Goal: Task Accomplishment & Management: Use online tool/utility

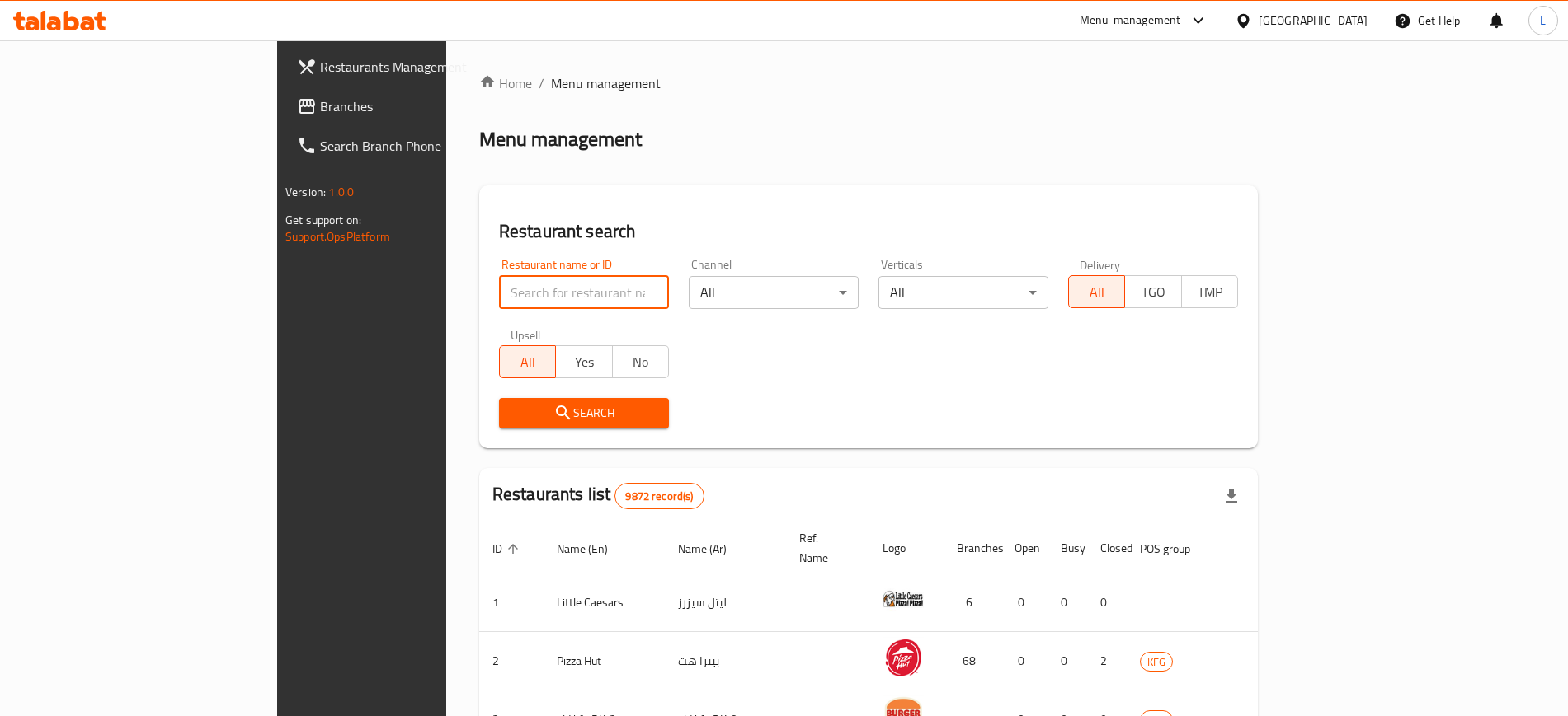
click at [499, 303] on input "search" at bounding box center [584, 293] width 170 height 33
type input "Zahrat"
click button "Search" at bounding box center [584, 413] width 170 height 31
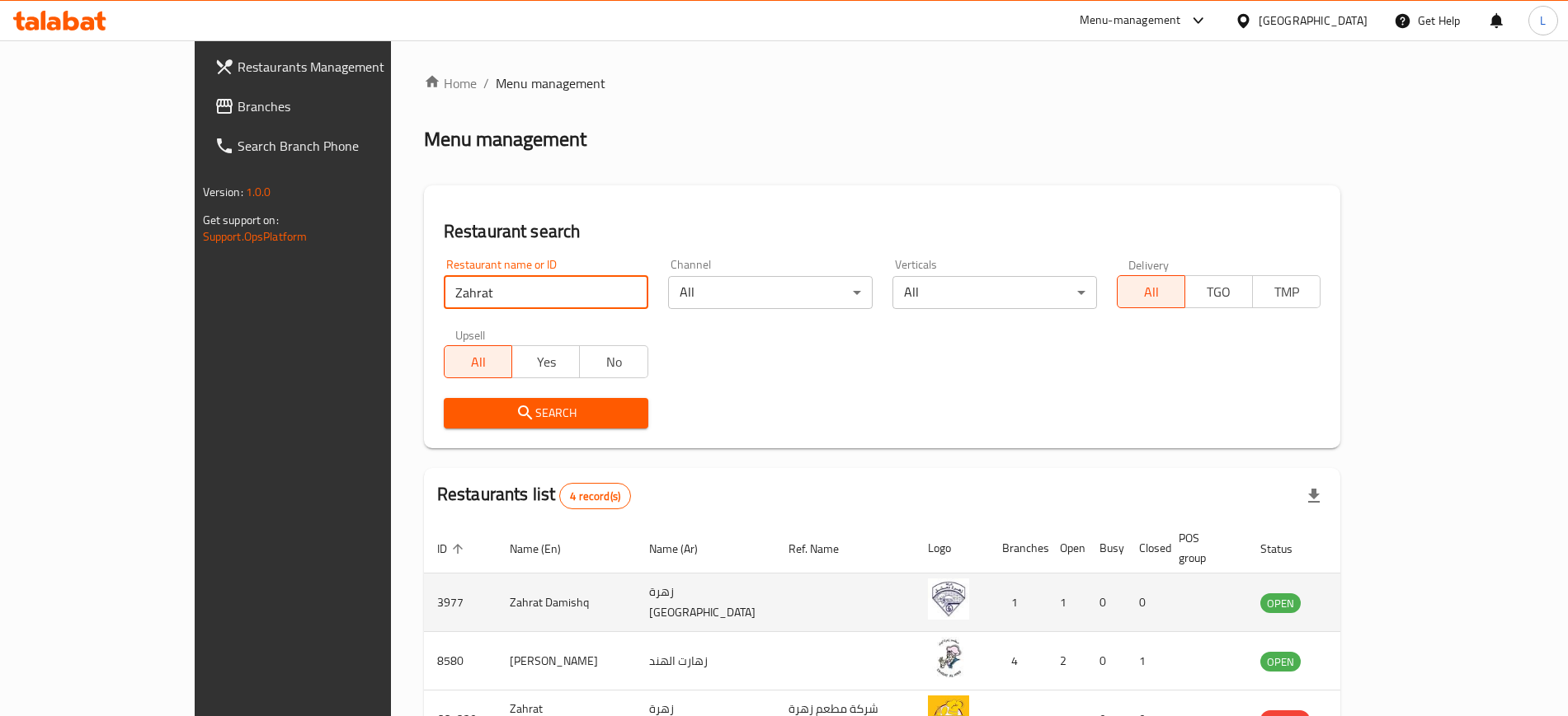
click at [1367, 593] on icon "enhanced table" at bounding box center [1357, 602] width 20 height 20
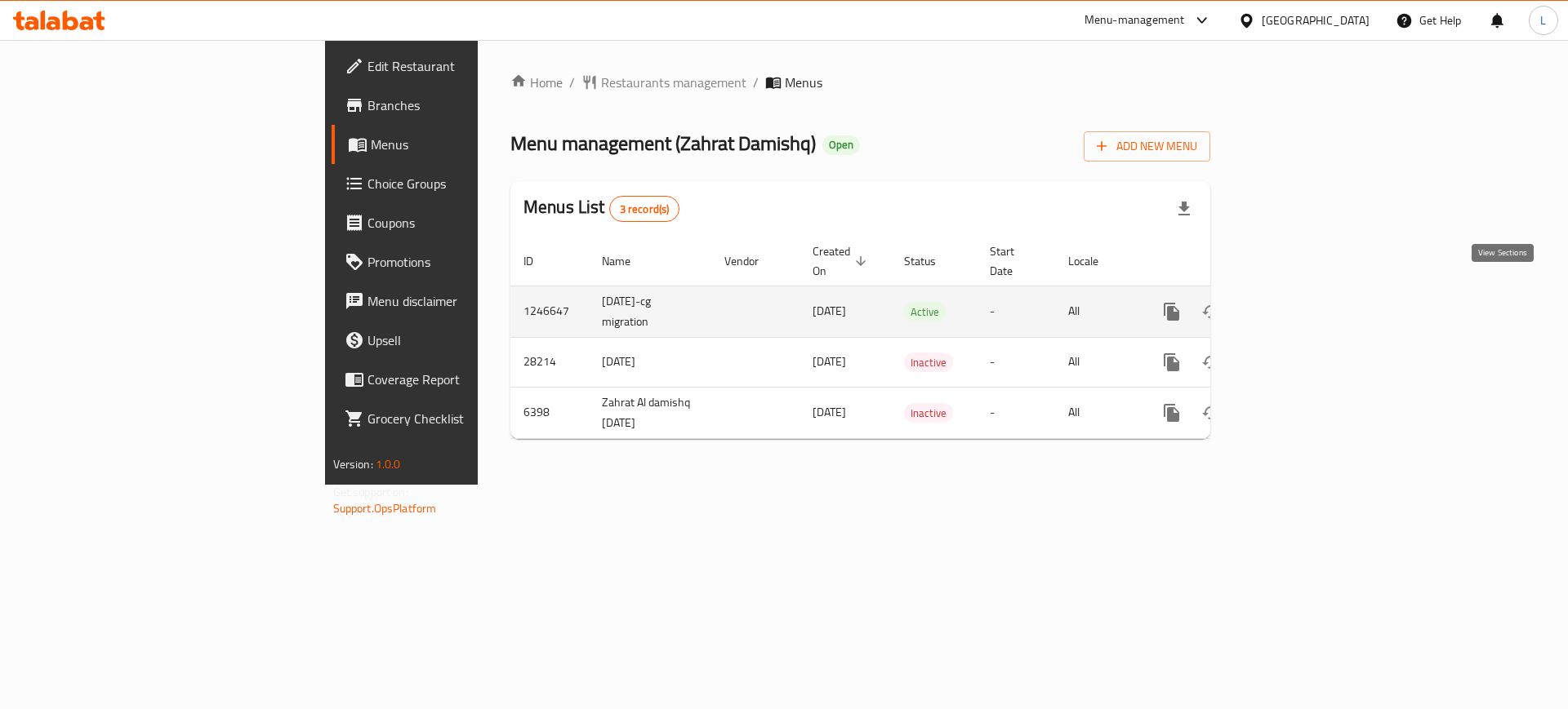
click at [1299, 302] on icon "enhanced table" at bounding box center [1289, 312] width 19 height 19
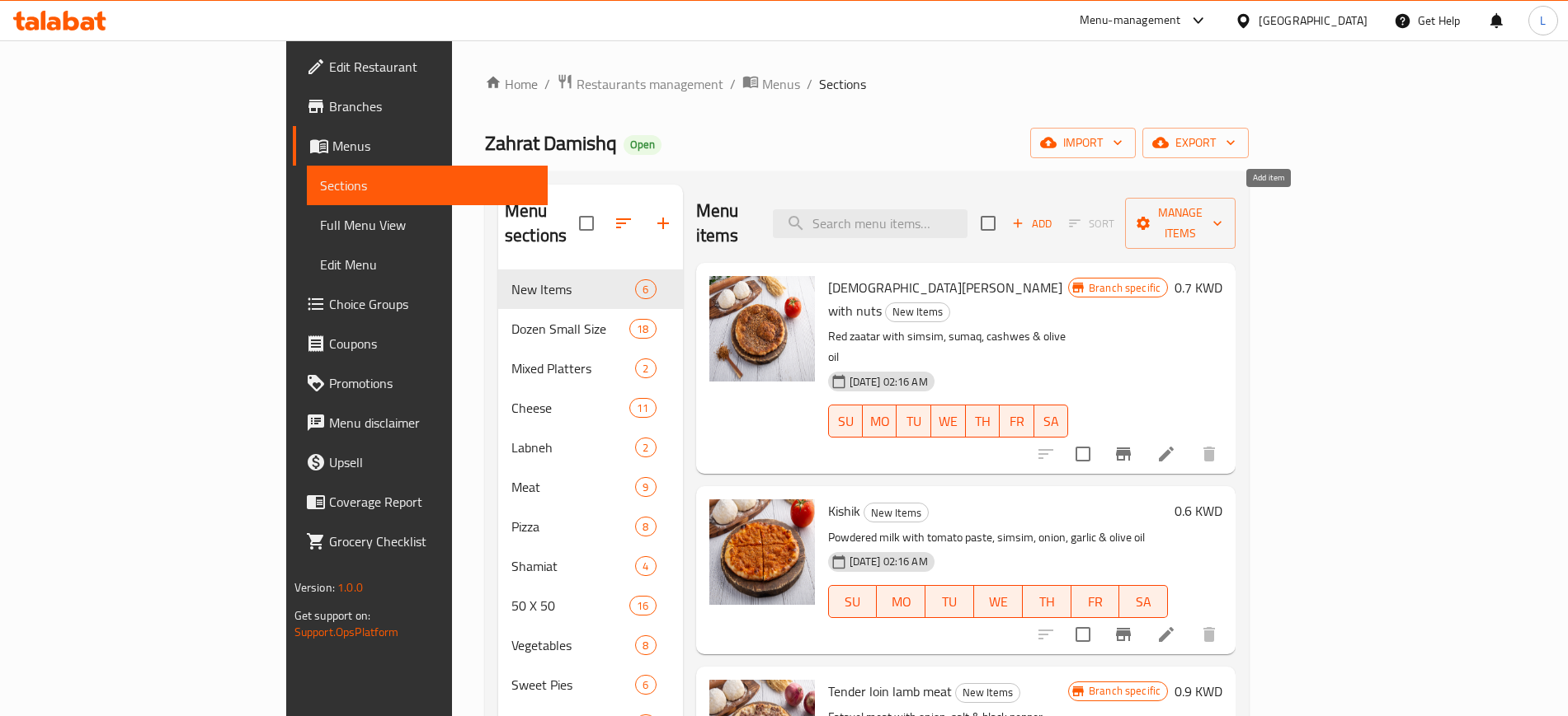
click at [1054, 216] on span "Add" at bounding box center [1031, 224] width 45 height 19
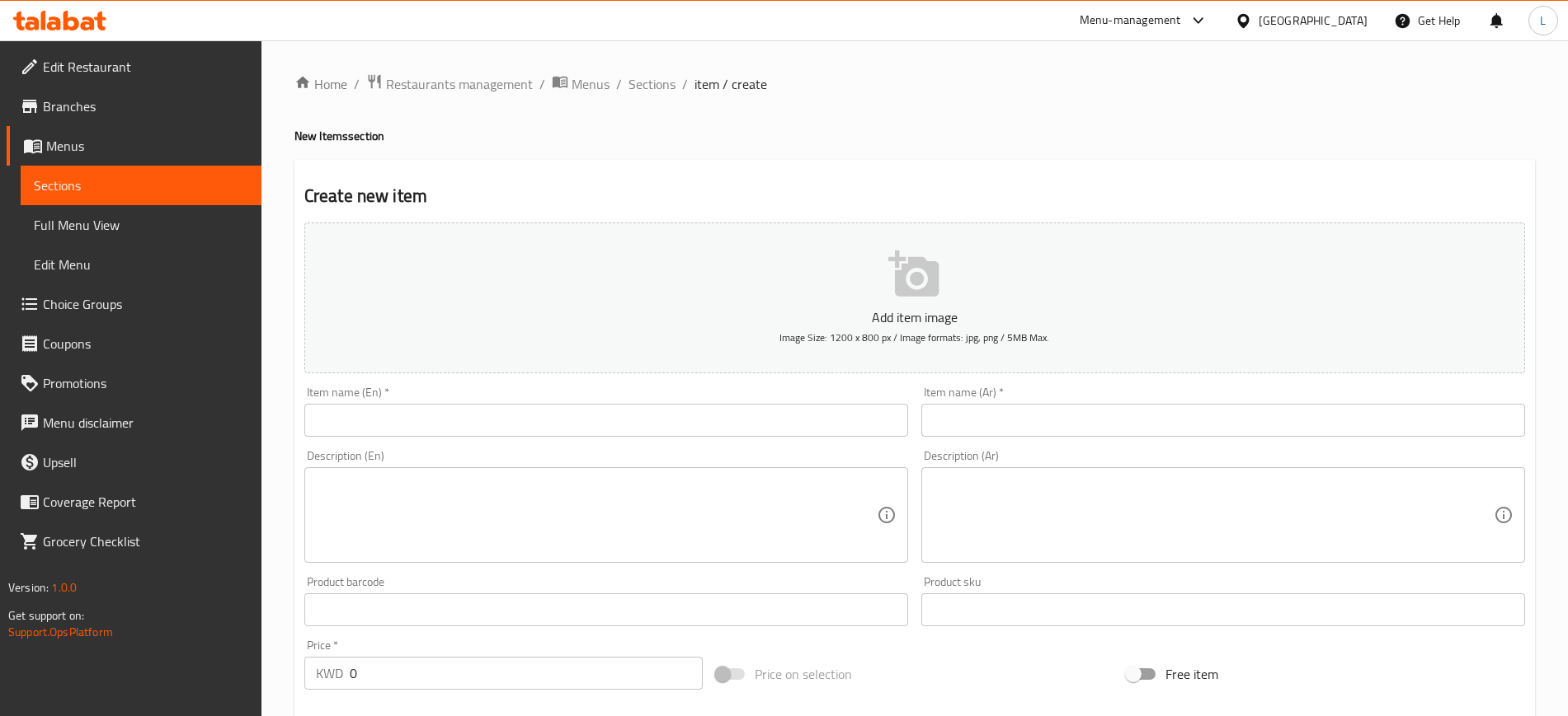
click at [755, 335] on button "Add item image Image Size: 1200 x 800 px / Image formats: jpg, png / 5MB Max." at bounding box center [915, 298] width 1221 height 151
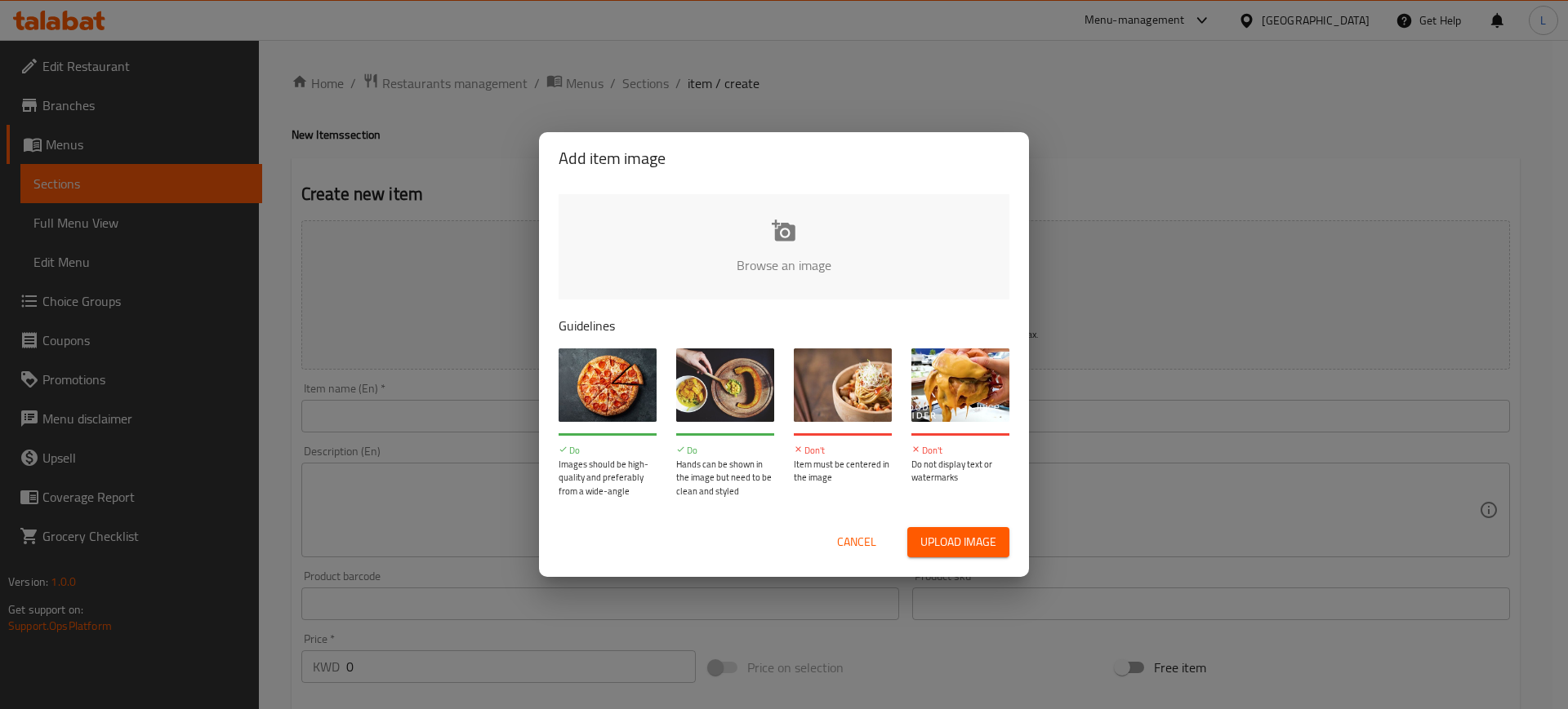
click at [737, 228] on input "file" at bounding box center [1336, 270] width 1555 height 152
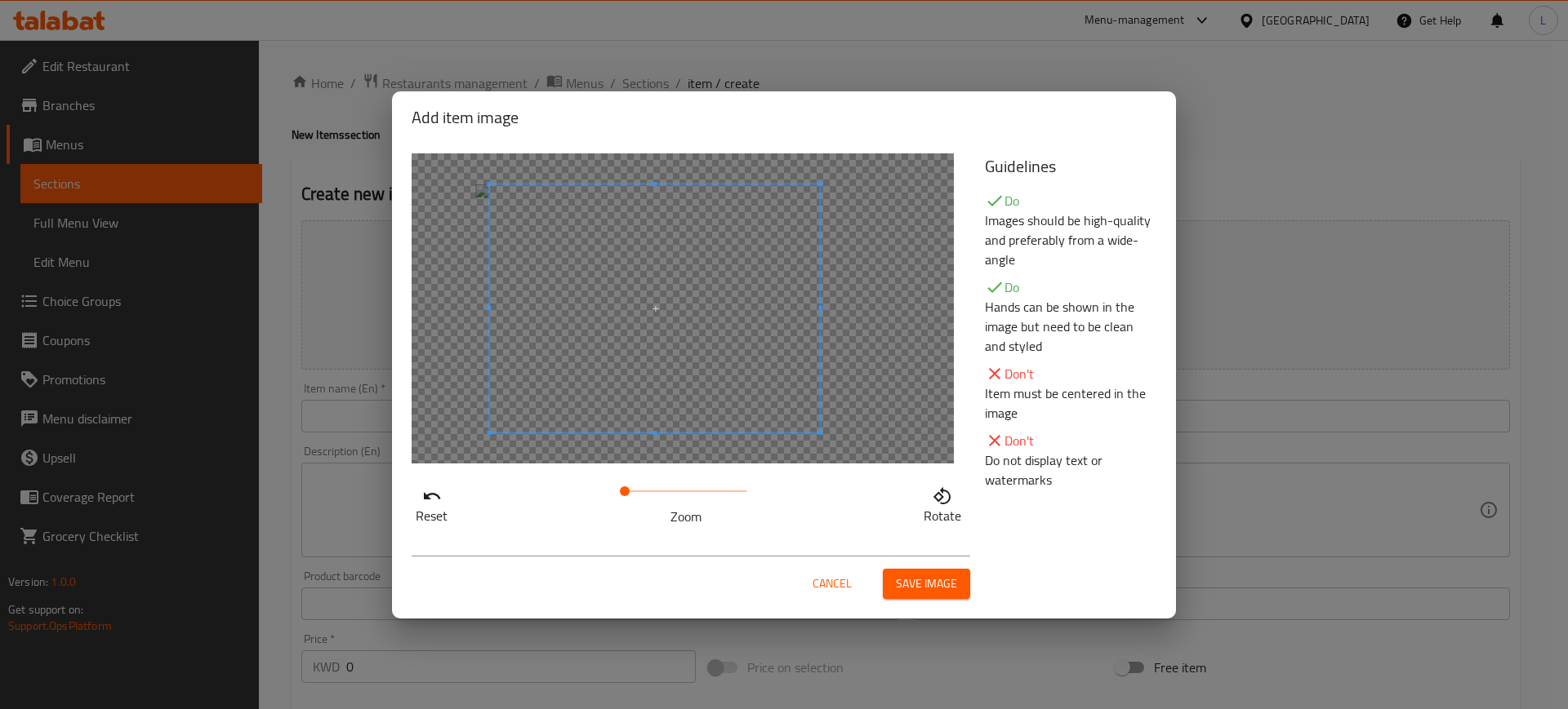
click at [718, 384] on span at bounding box center [654, 308] width 331 height 248
click at [958, 587] on button "Save image" at bounding box center [926, 584] width 87 height 30
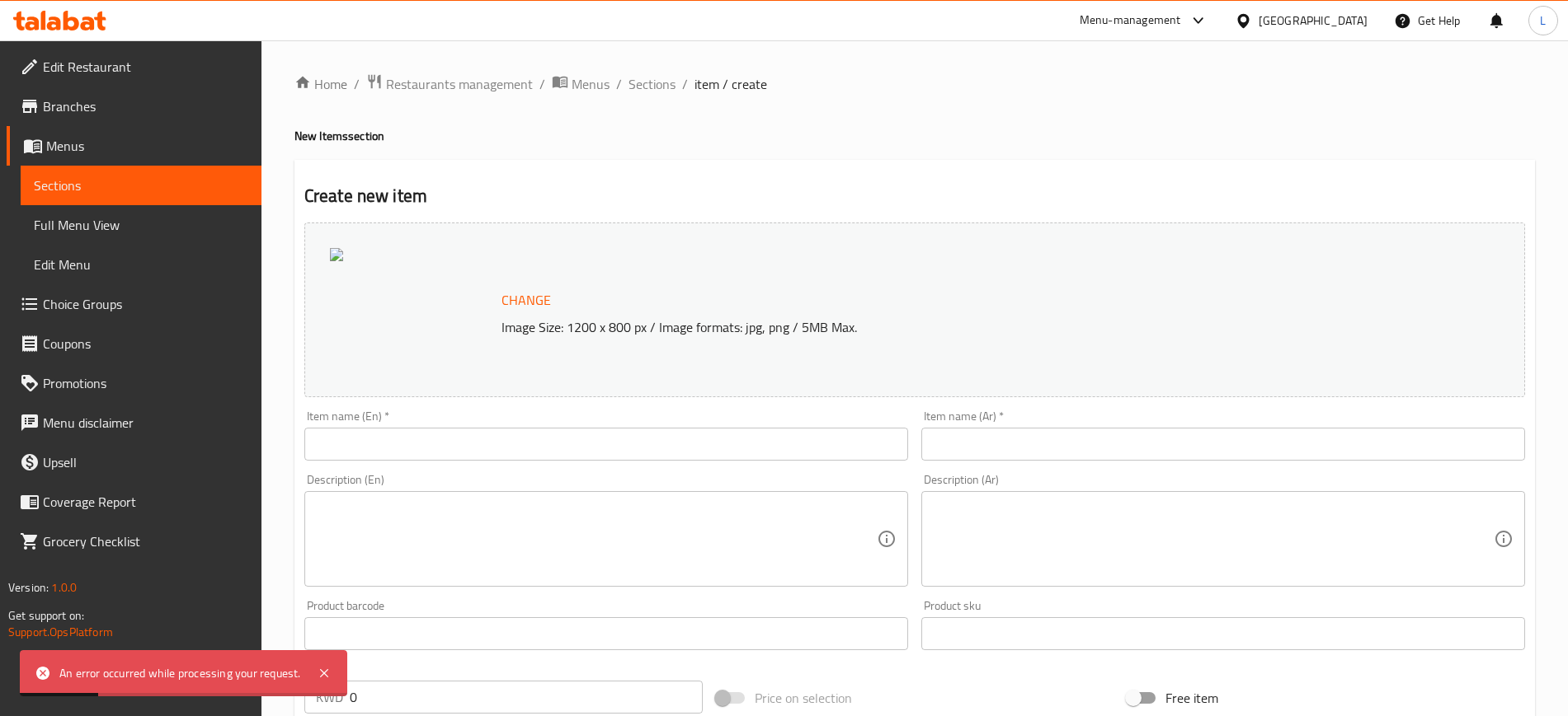
click at [528, 293] on span "Change" at bounding box center [526, 300] width 50 height 24
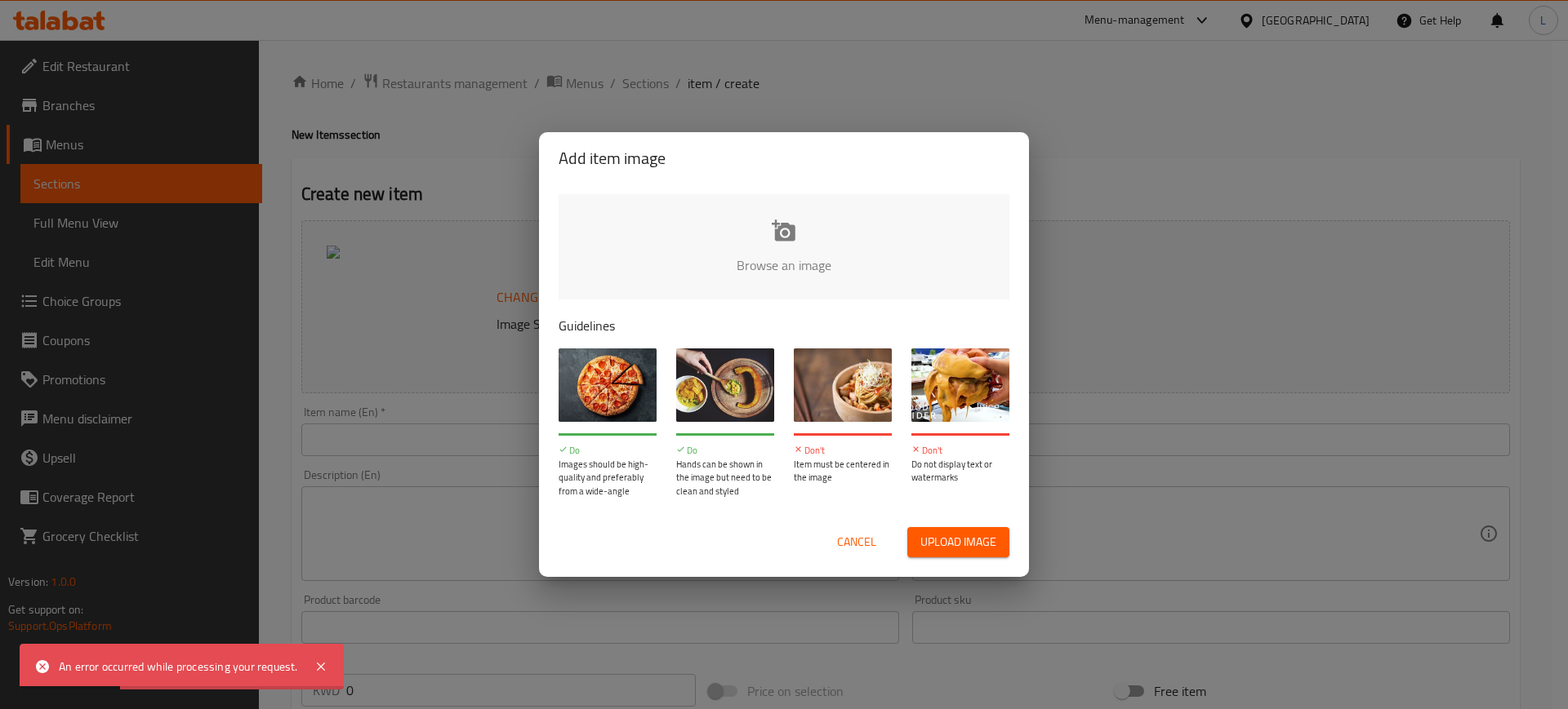
click at [760, 228] on input "file" at bounding box center [1336, 270] width 1555 height 152
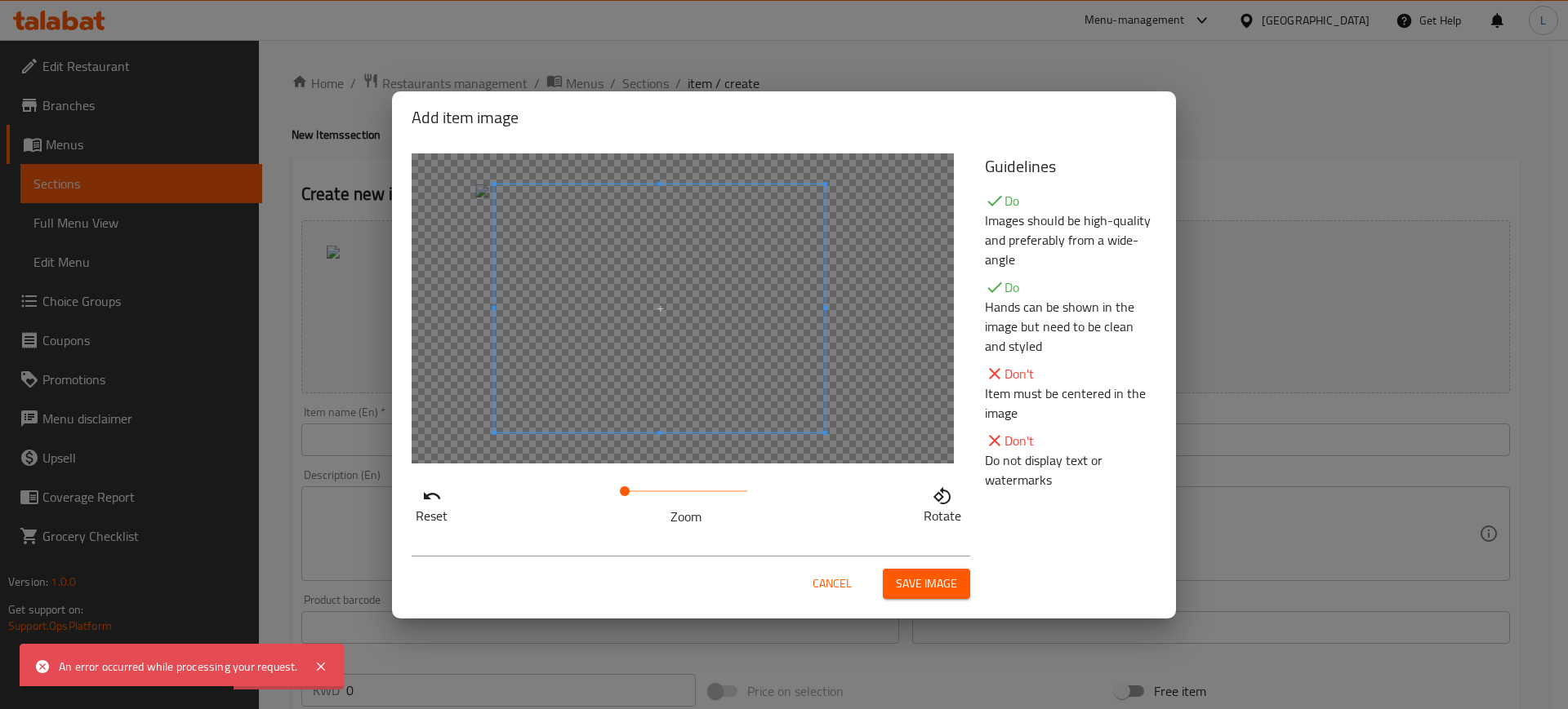
click at [676, 292] on span at bounding box center [659, 308] width 331 height 248
click at [668, 294] on span at bounding box center [652, 308] width 331 height 248
click at [720, 368] on span at bounding box center [656, 308] width 331 height 248
click at [907, 575] on span "Save image" at bounding box center [926, 584] width 61 height 20
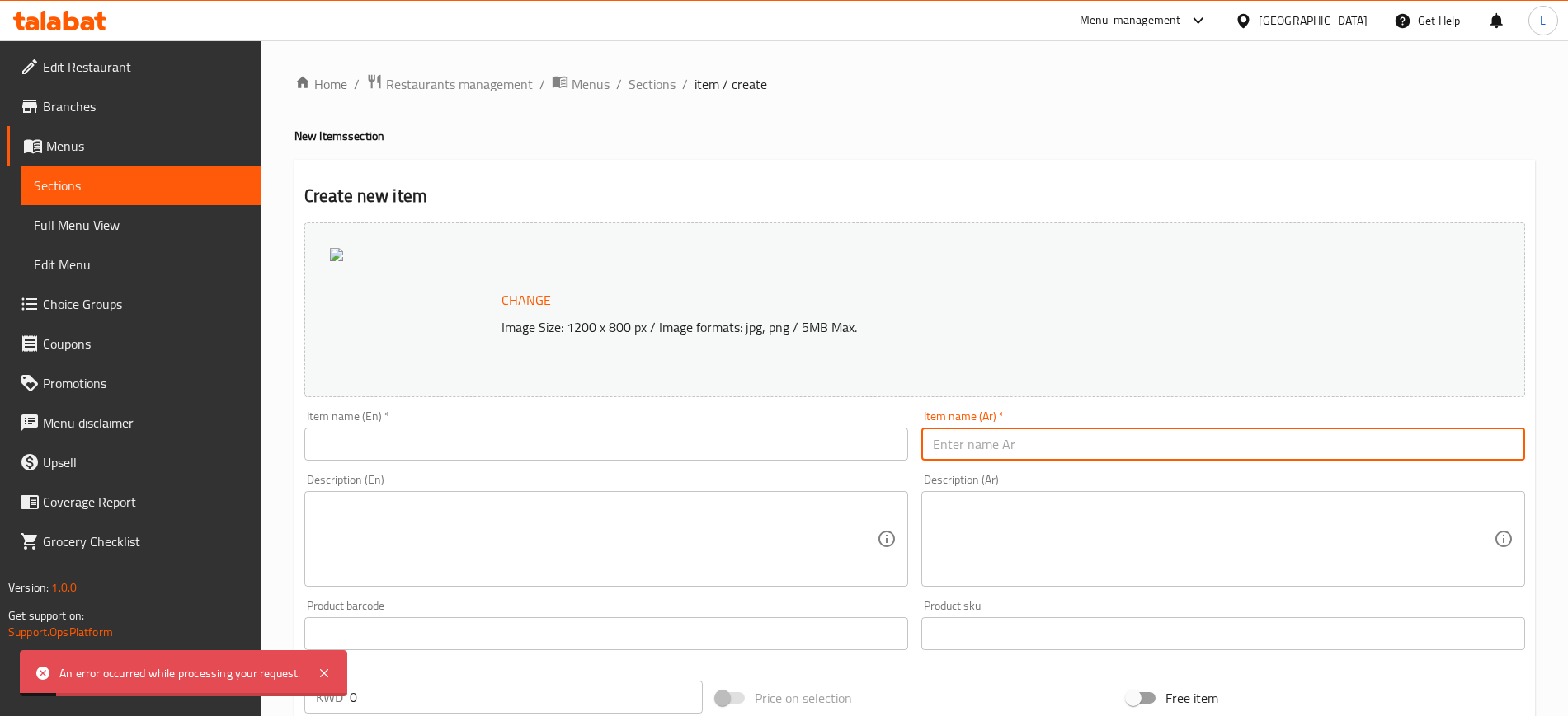
click at [1098, 447] on input "text" at bounding box center [1222, 444] width 603 height 33
click at [1098, 447] on input "خبزة [DATE]" at bounding box center [1222, 444] width 603 height 33
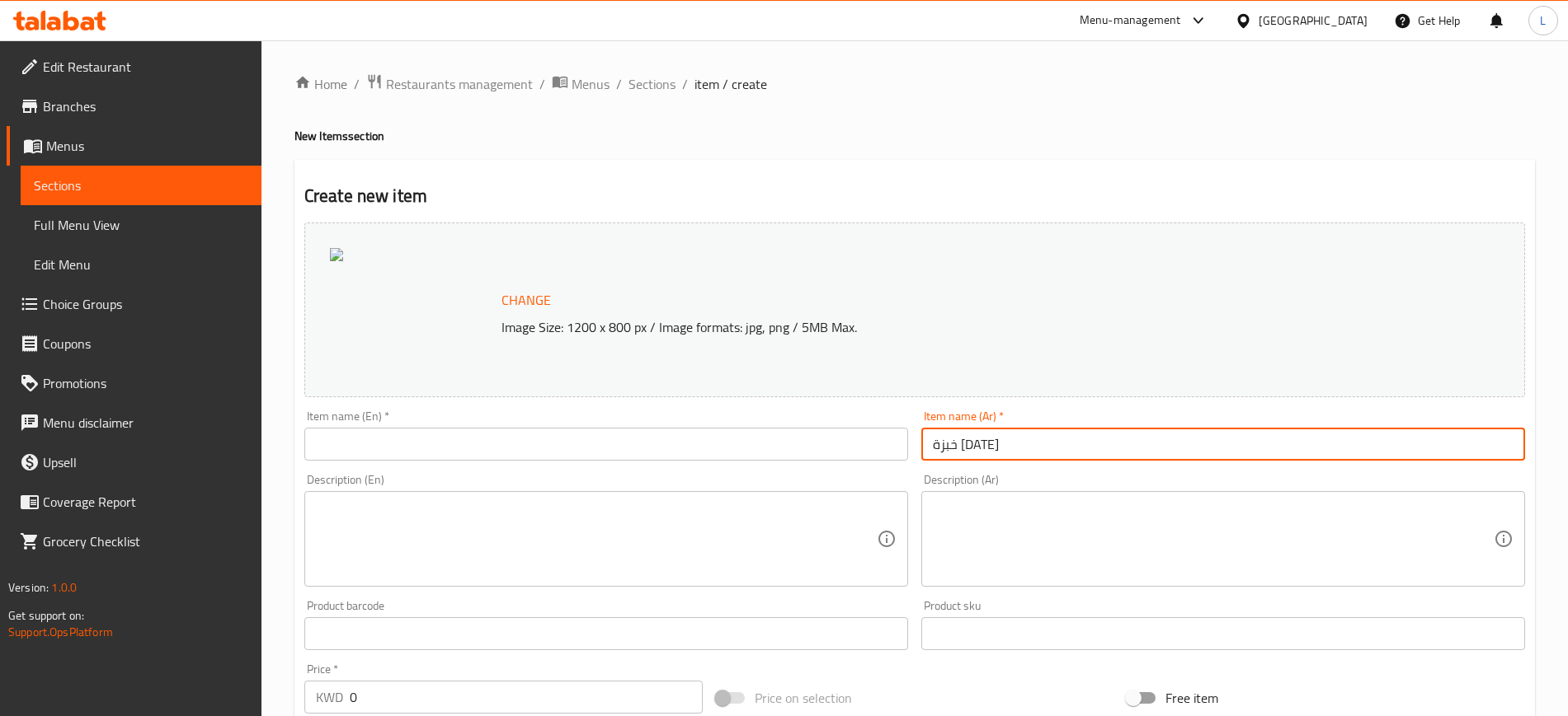
type input "خبزة [DATE]"
click at [1073, 501] on textarea at bounding box center [1213, 540] width 561 height 79
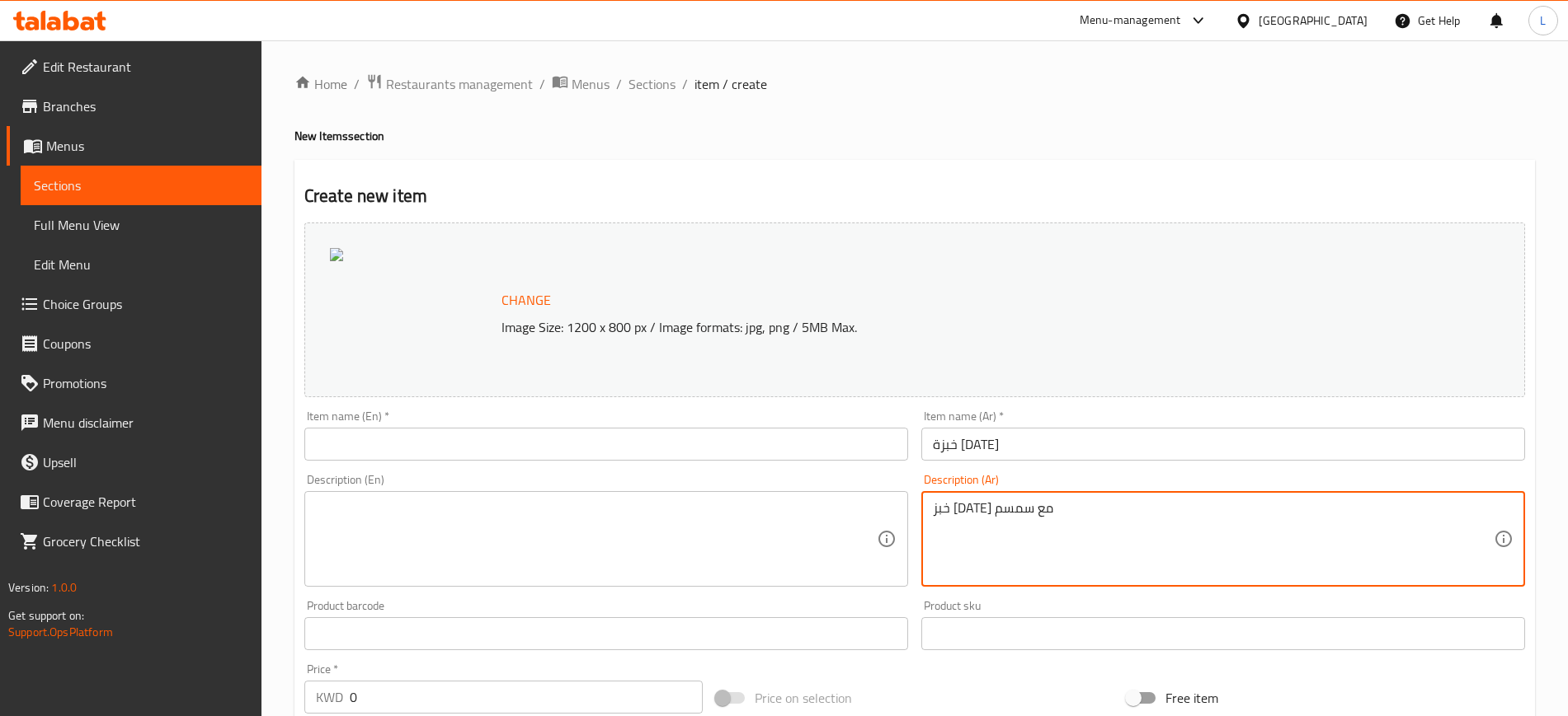
type textarea "خبز [DATE] مع سمسم"
click at [977, 440] on input "خبزة [DATE]" at bounding box center [1222, 444] width 603 height 33
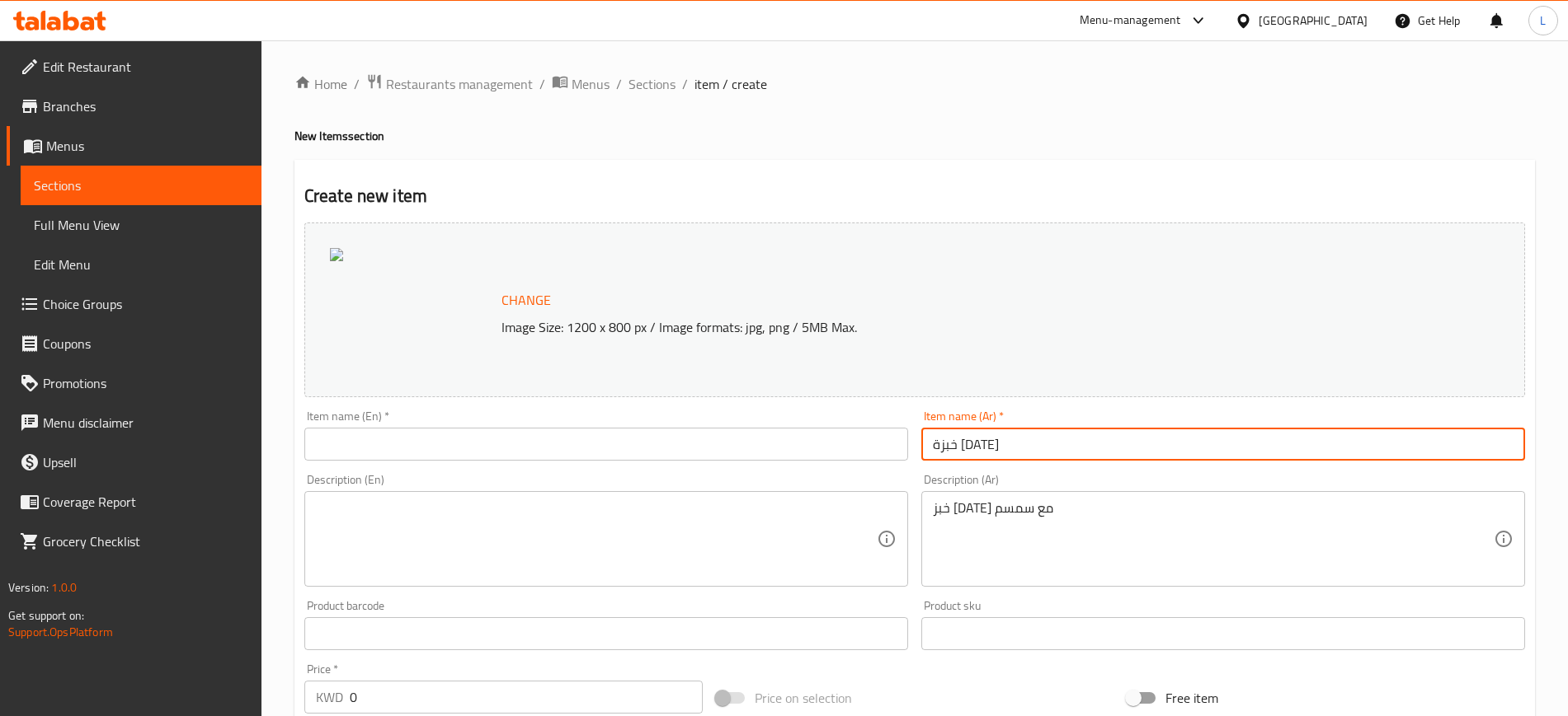
click at [977, 440] on input "خبزة [DATE]" at bounding box center [1222, 444] width 603 height 33
click at [735, 465] on div "Change Image Size: 1200 x 800 px / Image formats: jpg, png / 5MB Max. Item name…" at bounding box center [915, 583] width 1234 height 735
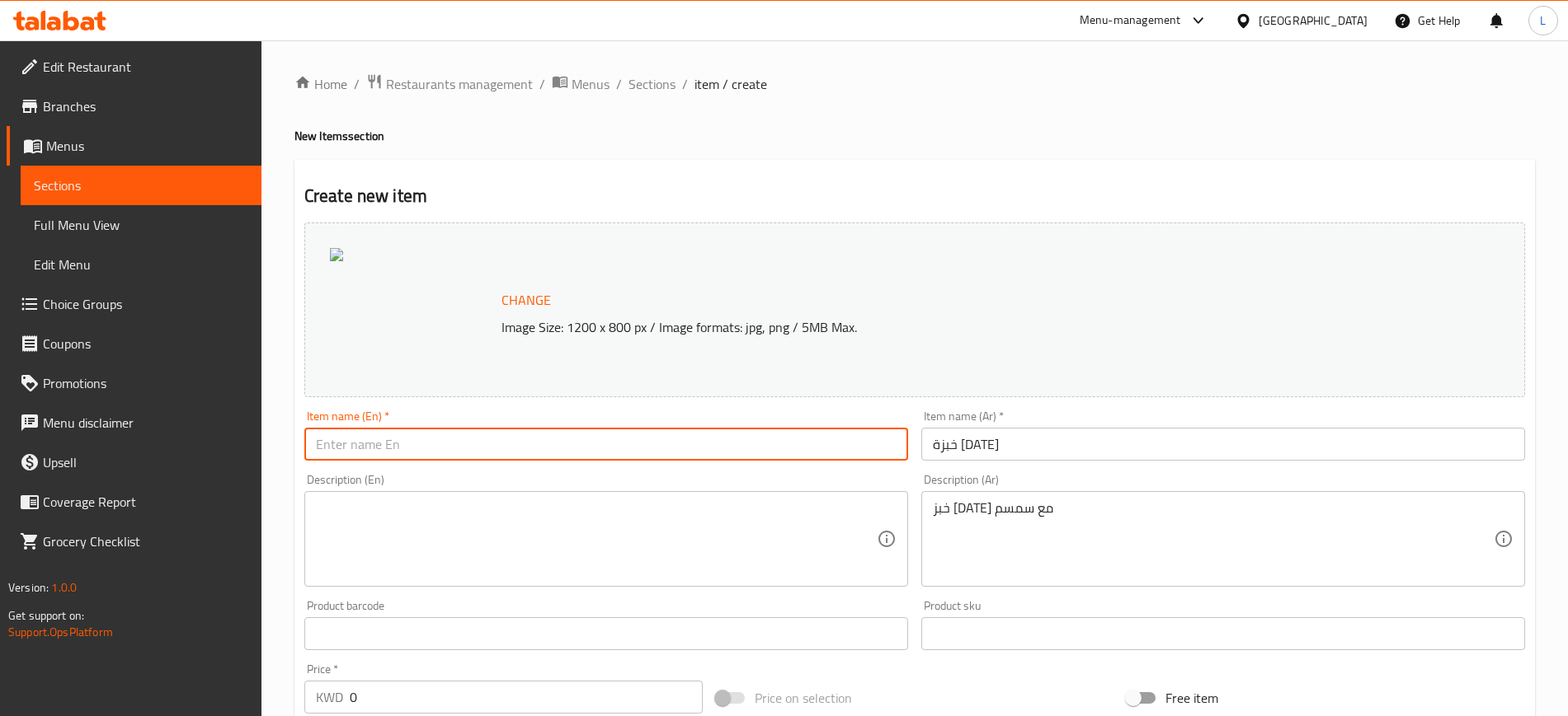
click at [730, 447] on input "text" at bounding box center [606, 444] width 603 height 33
type input "ق"
click at [730, 447] on input "[DATE] Bread" at bounding box center [606, 444] width 603 height 33
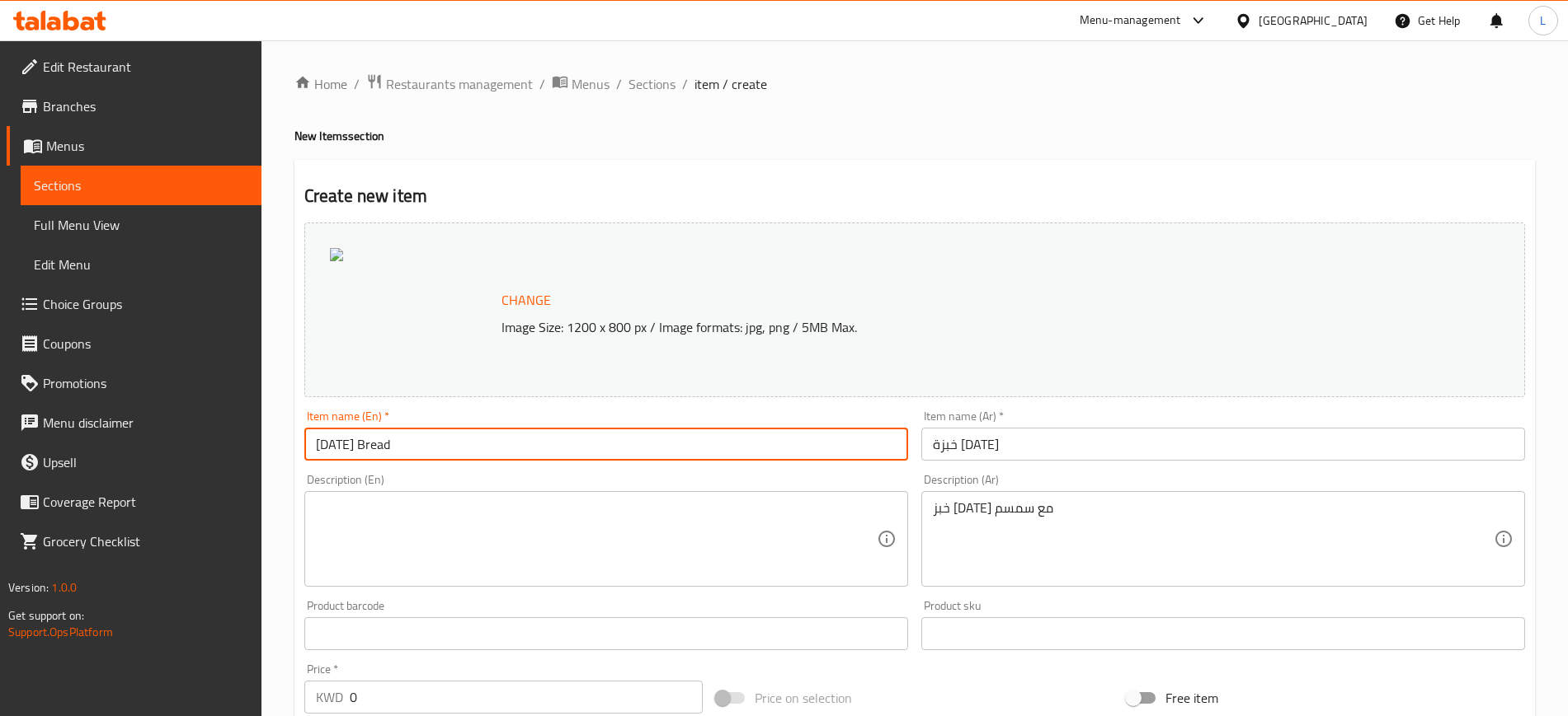
click at [730, 447] on input "[DATE] Bread" at bounding box center [606, 444] width 603 height 33
type input "[DATE] Bread"
click at [336, 500] on textarea at bounding box center [596, 540] width 561 height 79
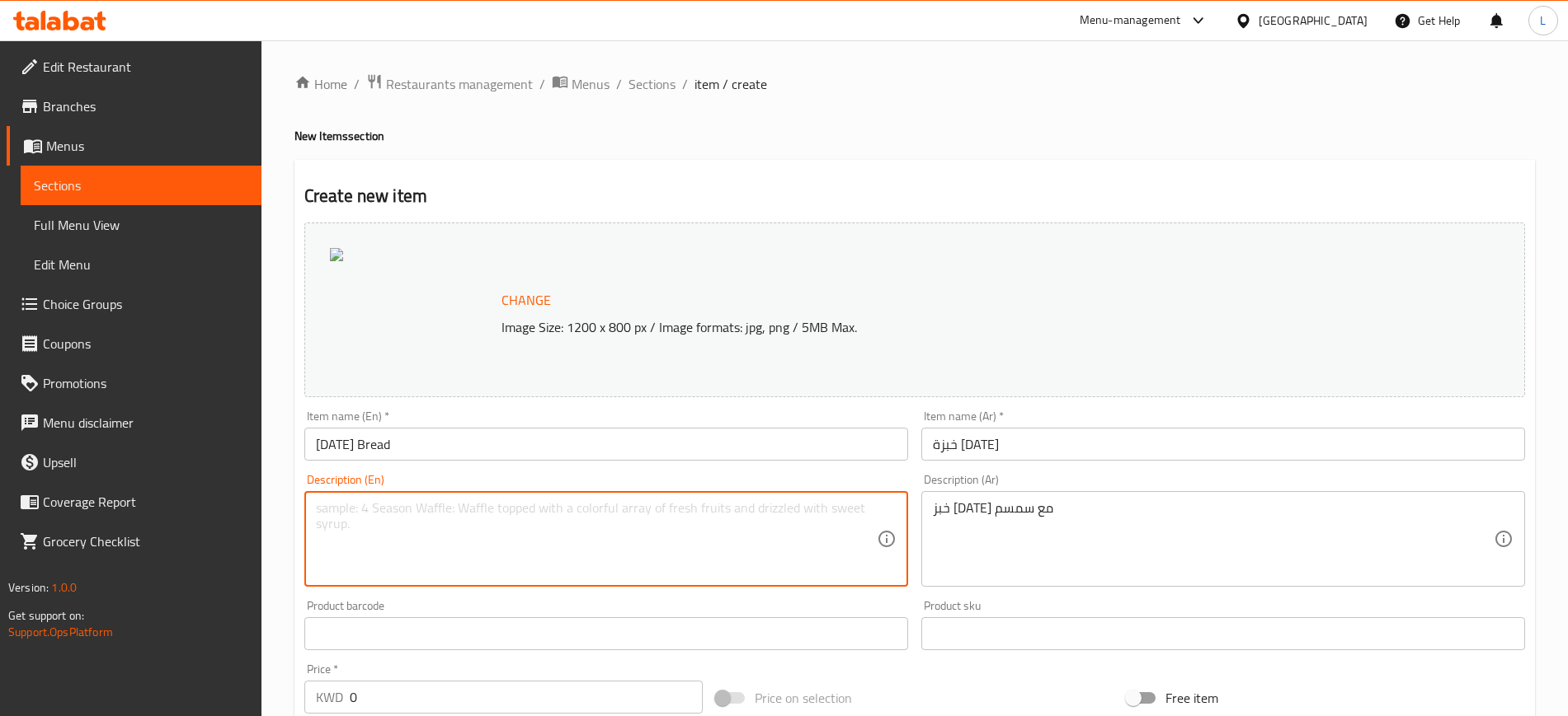
paste textarea "[DATE] Bread"
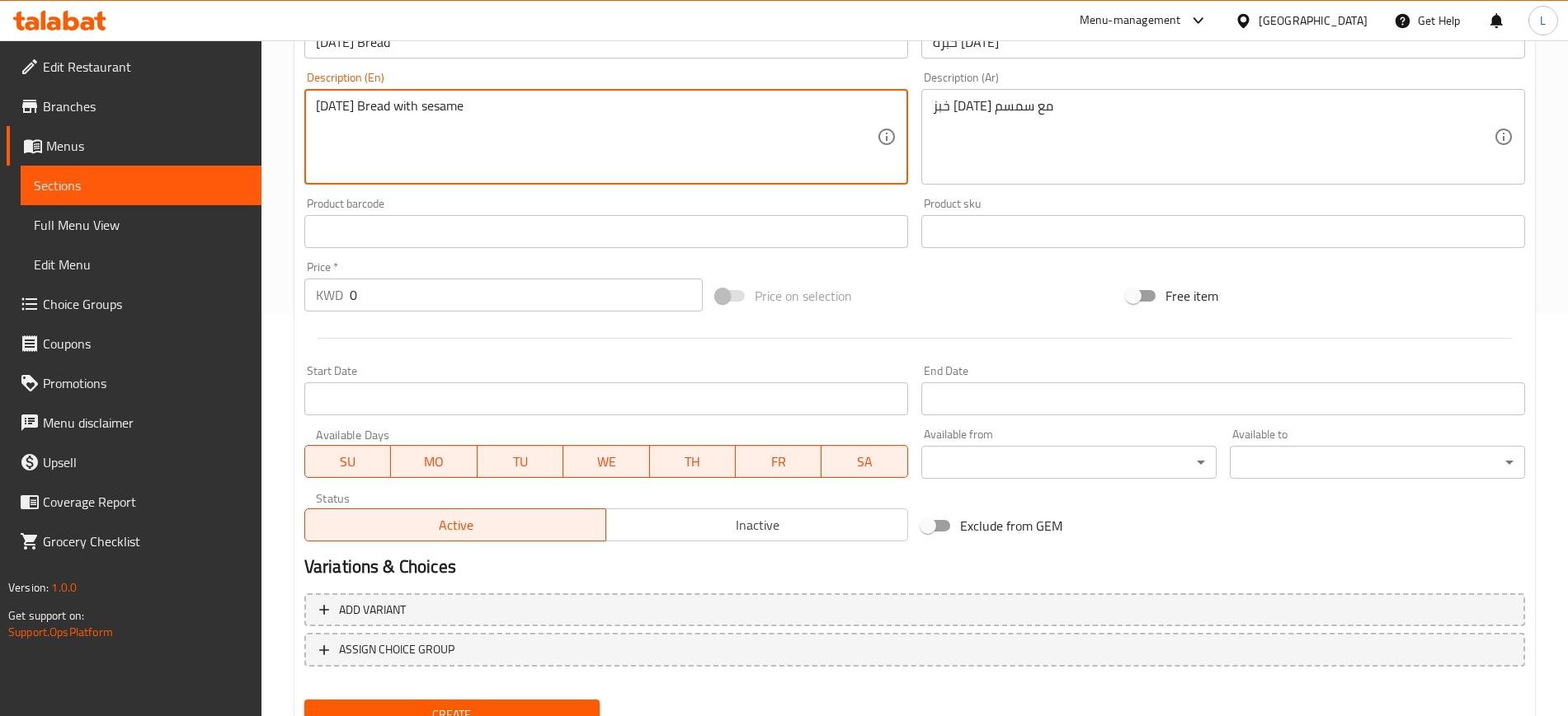
scroll to position [412, 0]
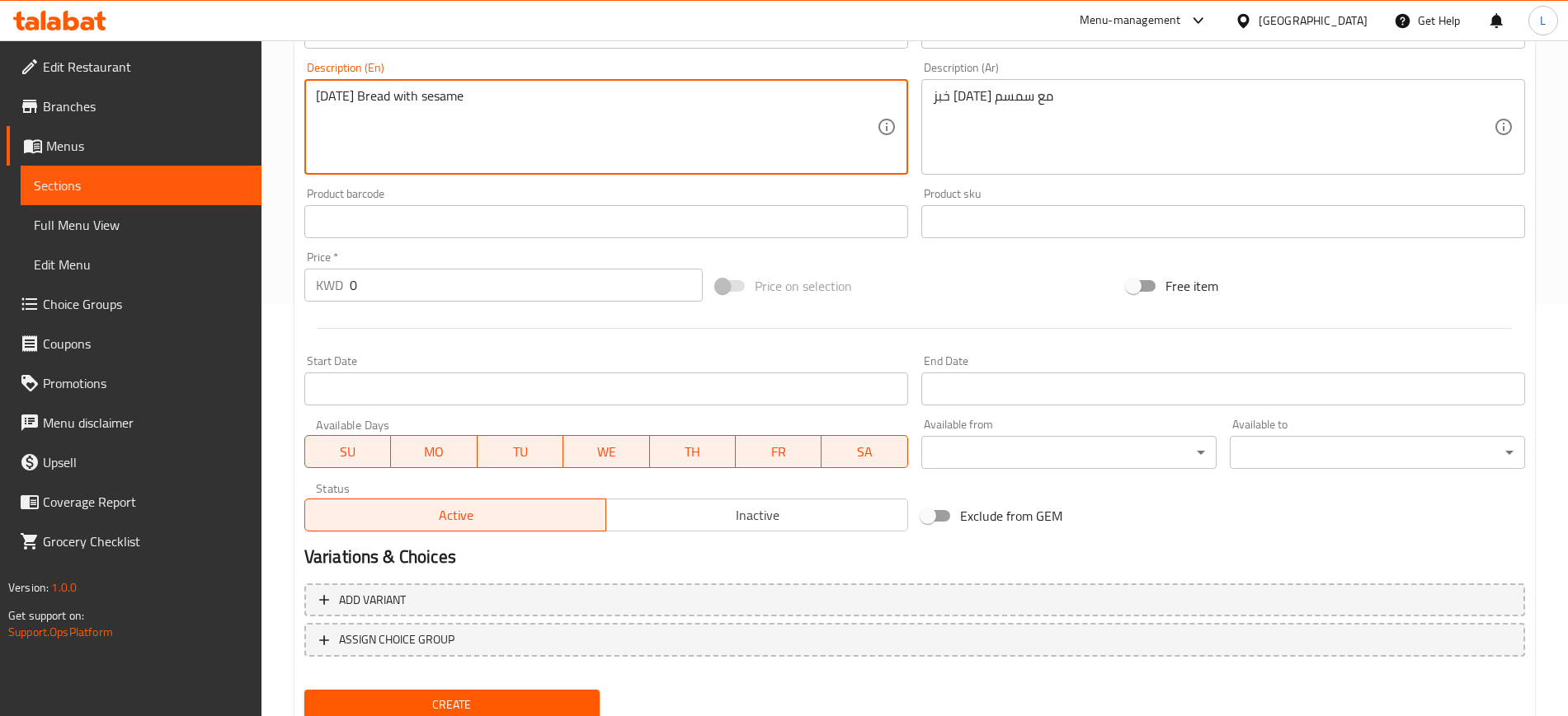
type textarea "[DATE] Bread with sesame"
click at [397, 299] on input "0" at bounding box center [526, 285] width 353 height 33
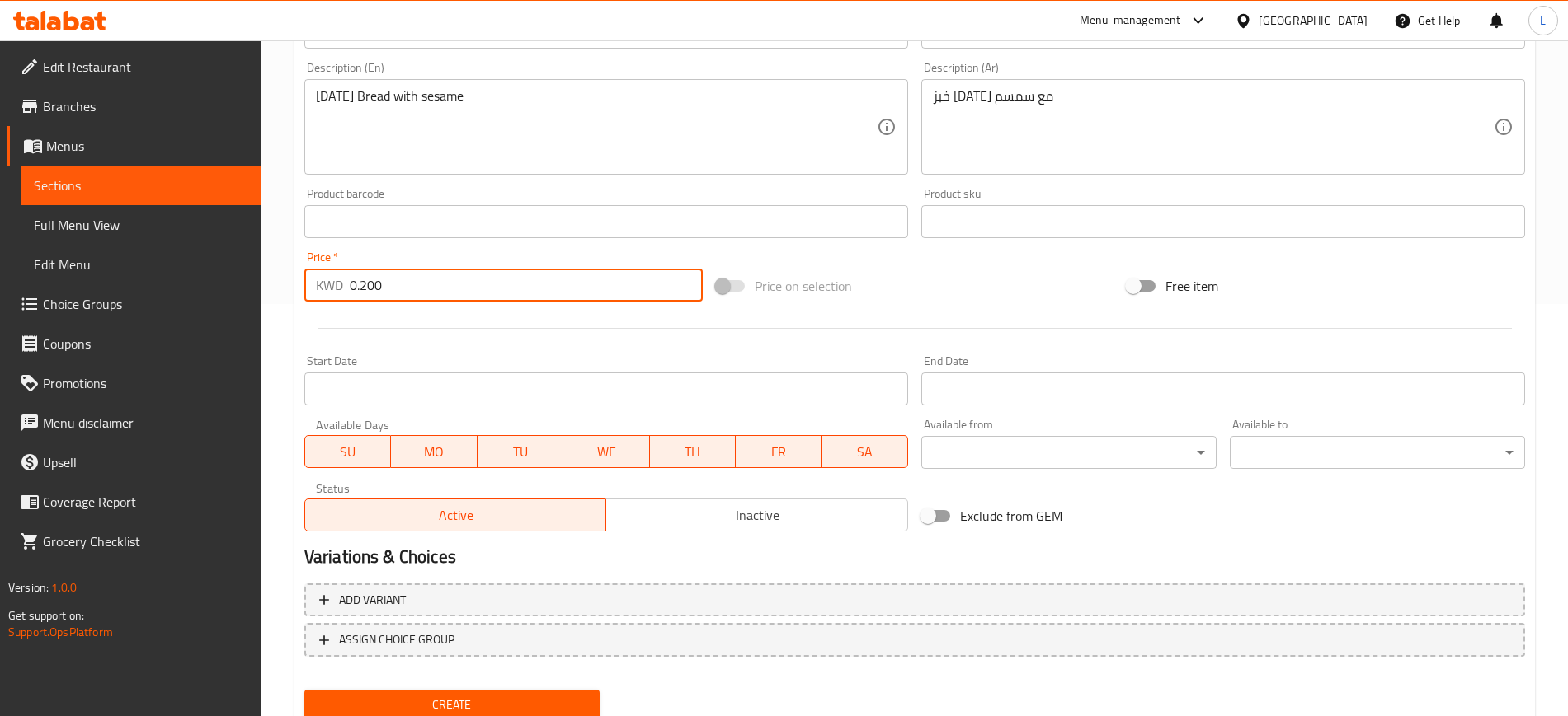
type input "0.200"
click at [487, 336] on div at bounding box center [915, 328] width 1234 height 40
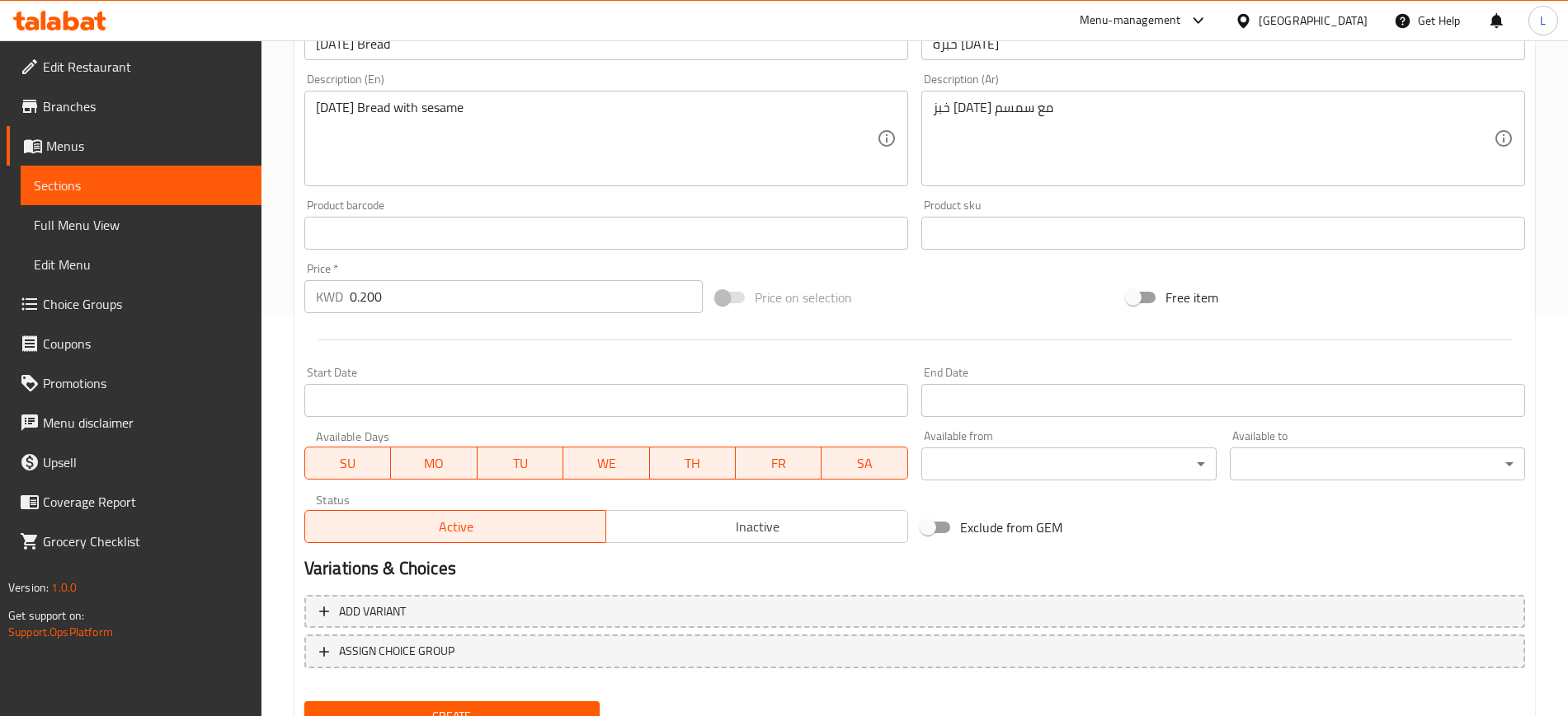
scroll to position [472, 0]
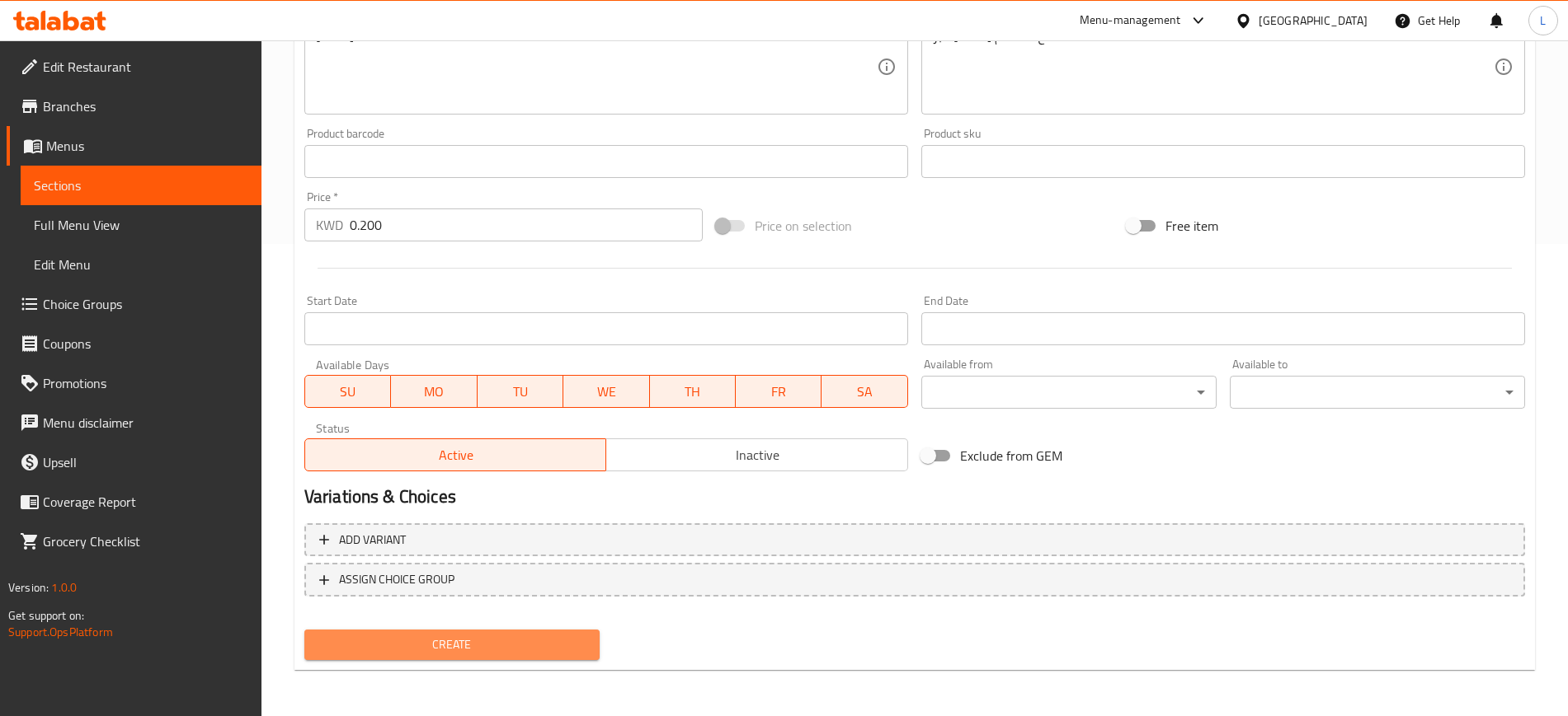
click at [476, 644] on span "Create" at bounding box center [452, 645] width 269 height 21
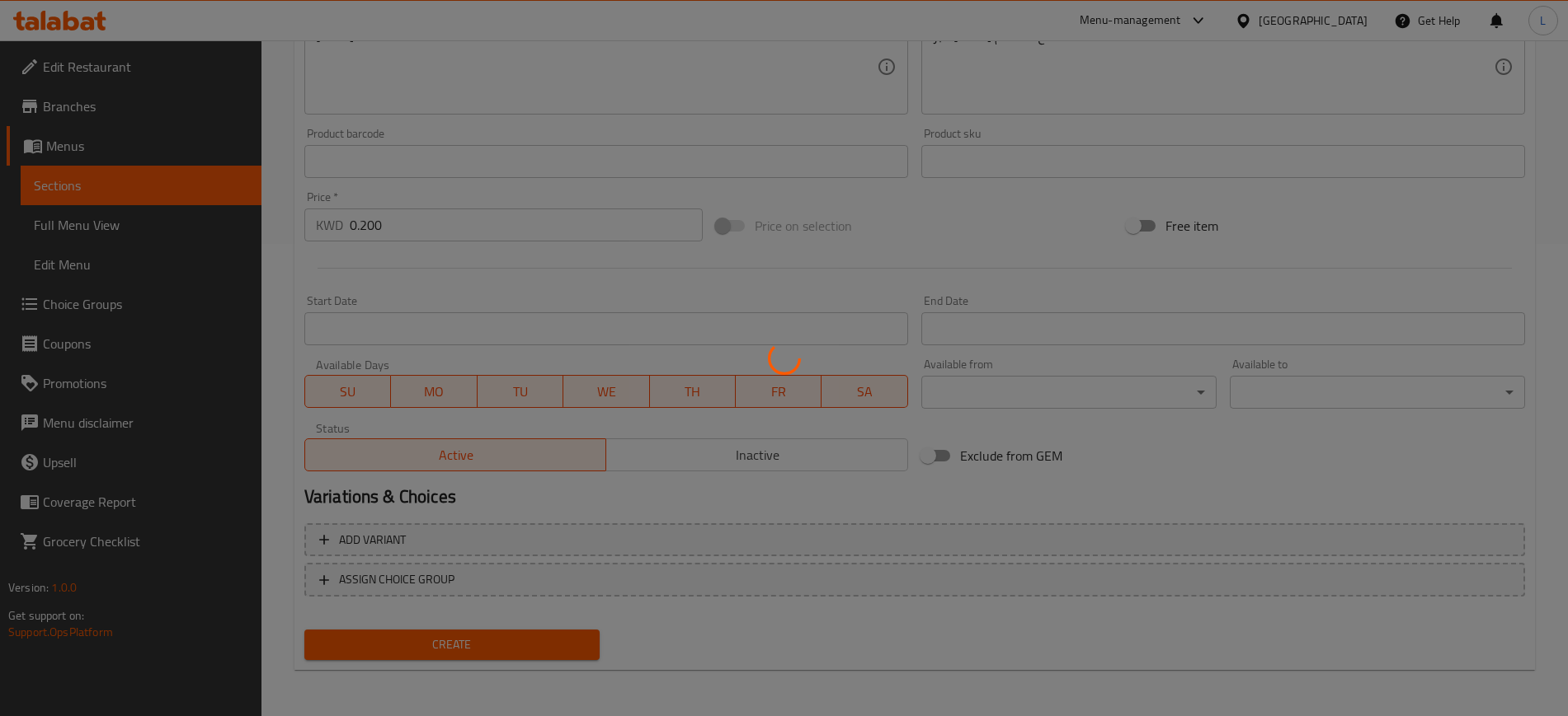
type input "0"
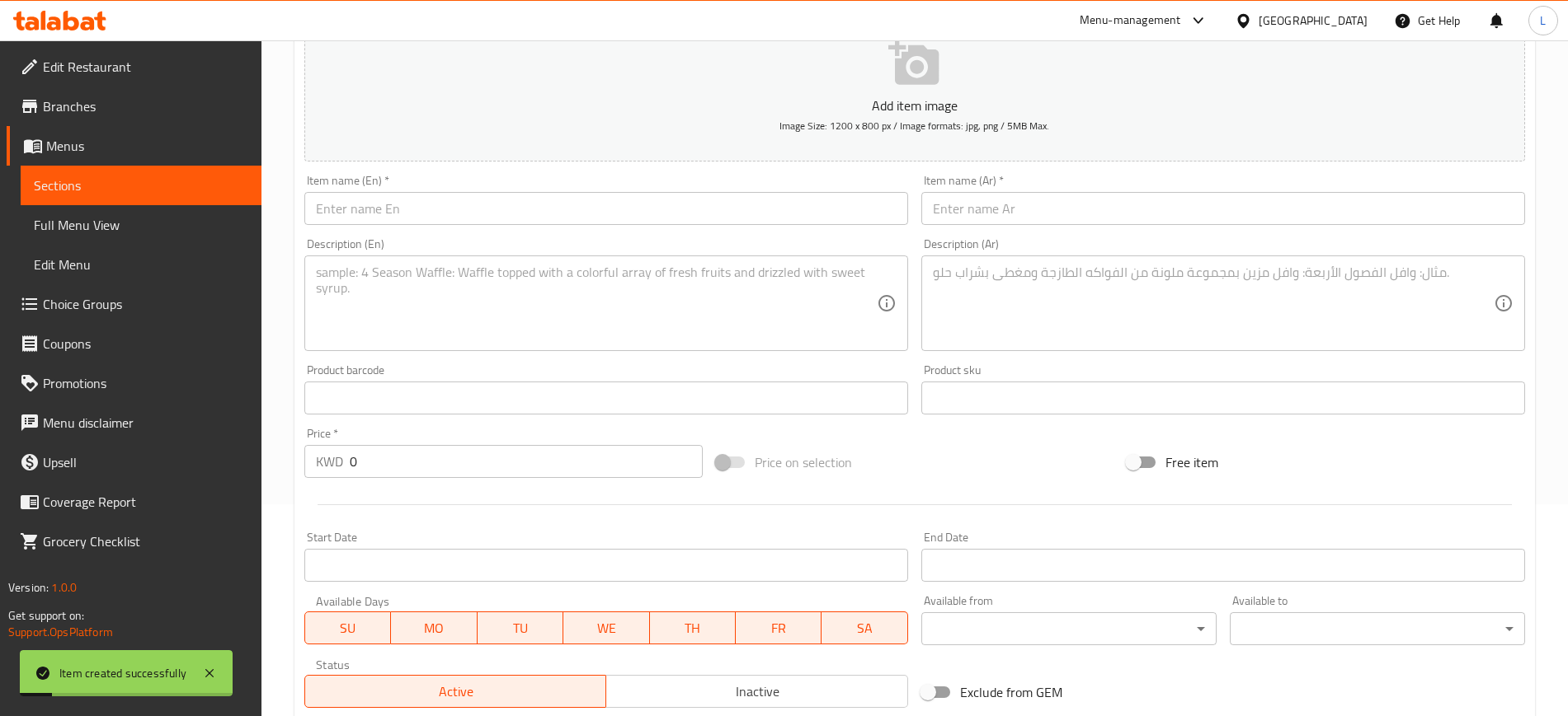
scroll to position [0, 0]
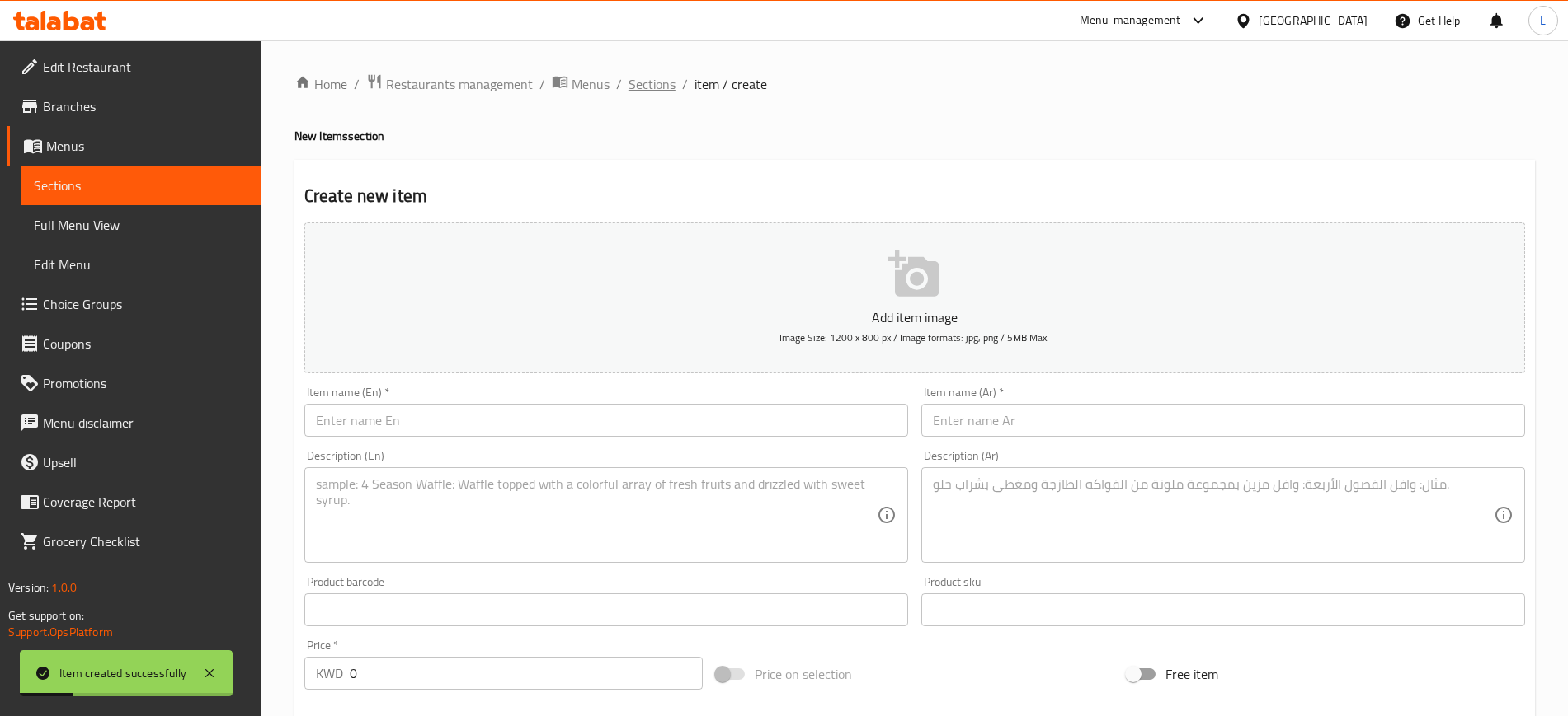
click at [642, 85] on span "Sections" at bounding box center [651, 84] width 47 height 20
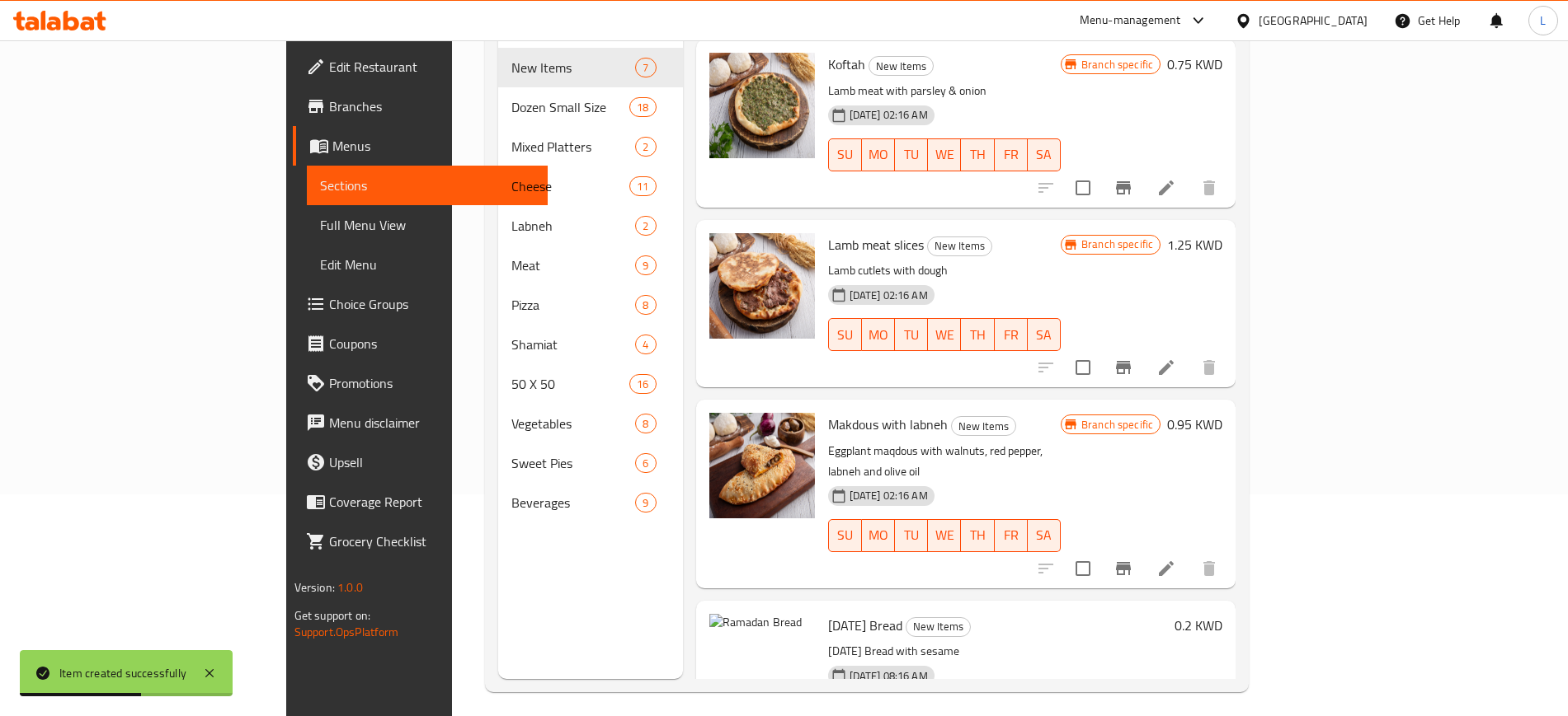
scroll to position [231, 0]
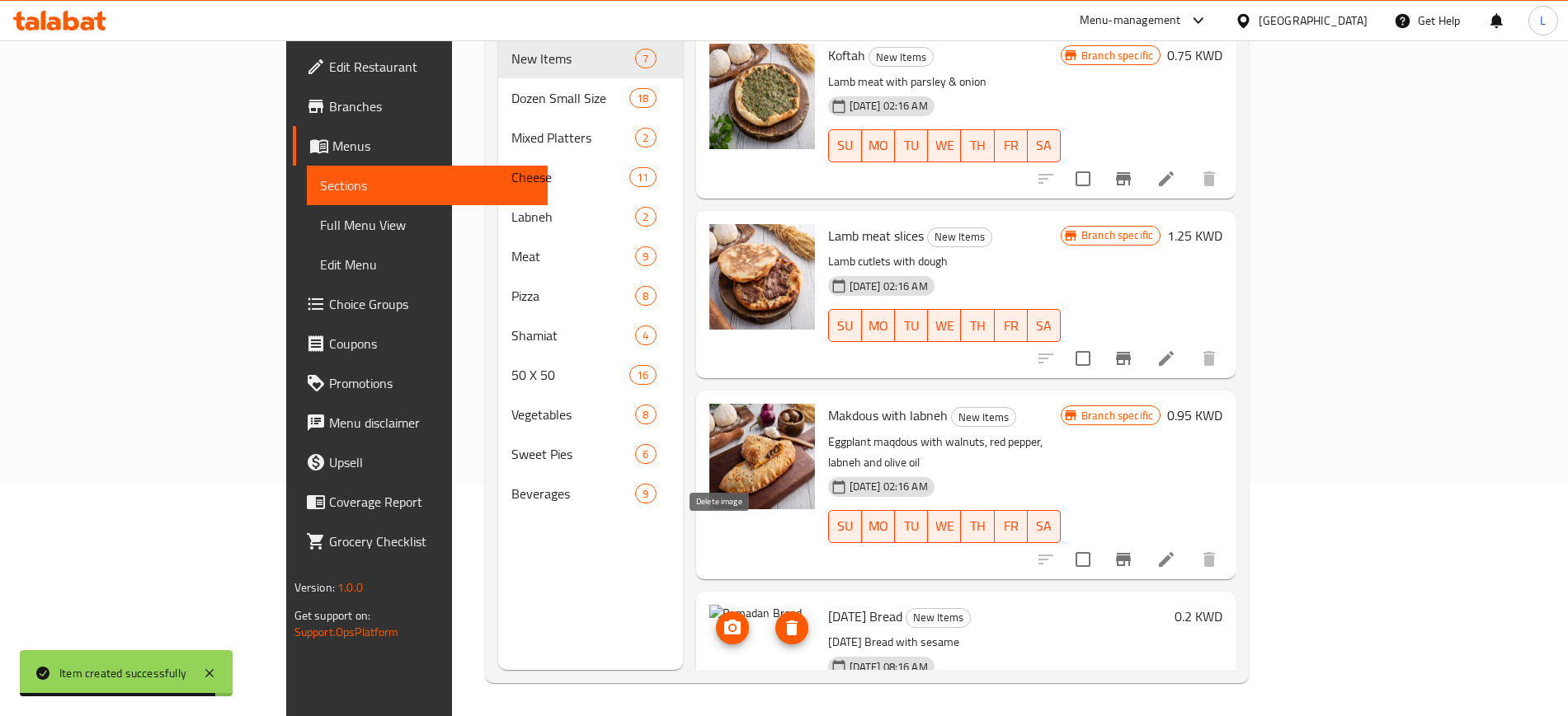
click at [782, 618] on icon "delete image" at bounding box center [792, 628] width 20 height 20
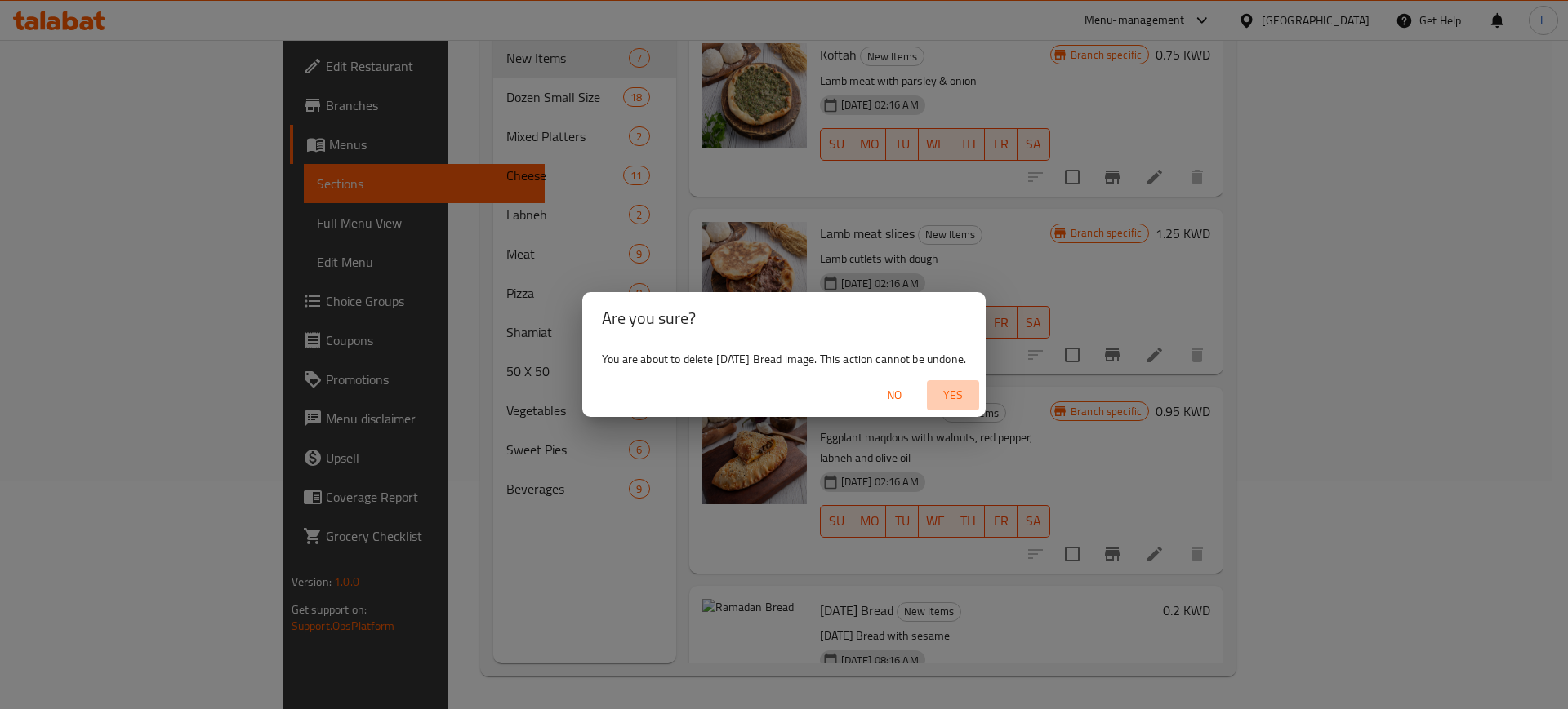
click at [954, 396] on span "Yes" at bounding box center [953, 396] width 39 height 20
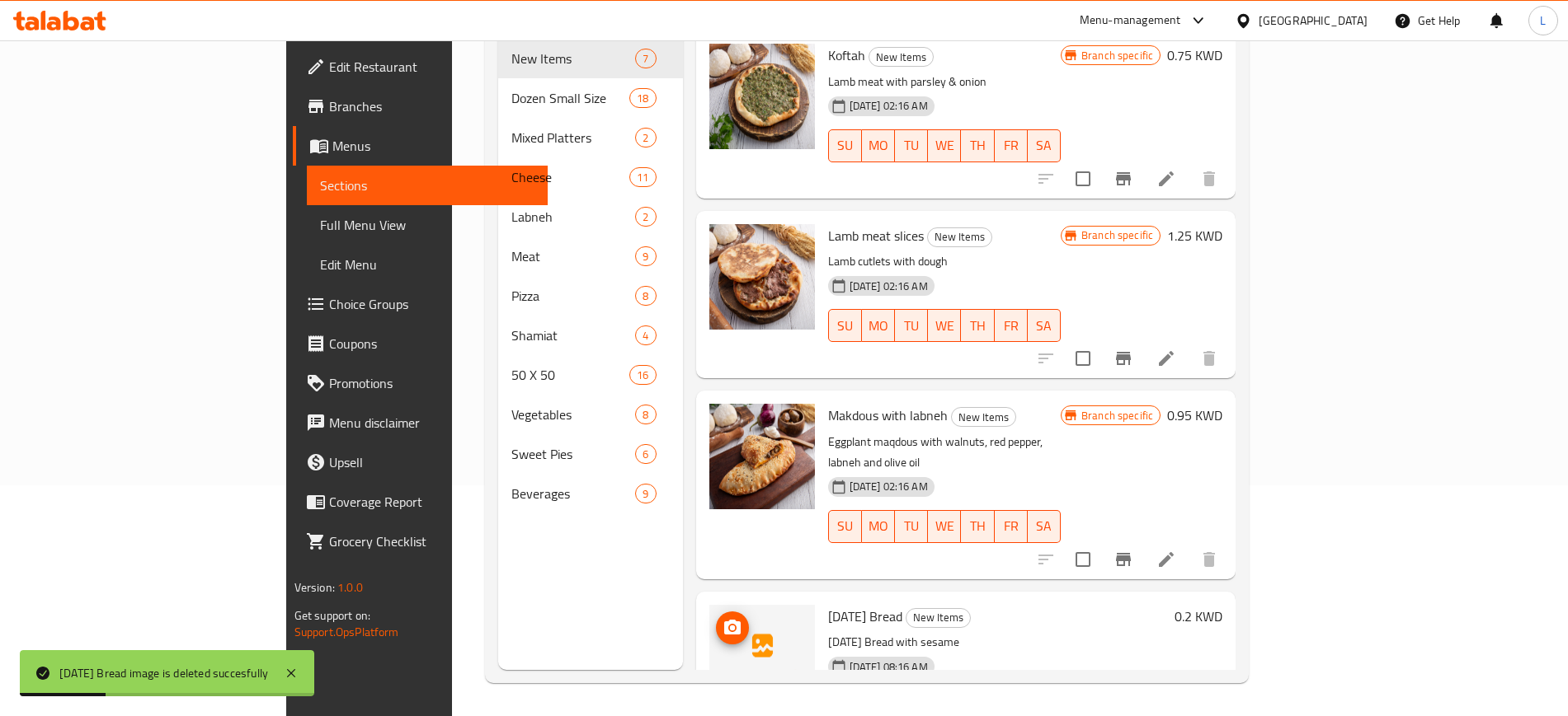
click at [710, 605] on img at bounding box center [762, 657] width 105 height 105
click at [716, 612] on button "upload picture" at bounding box center [732, 628] width 33 height 33
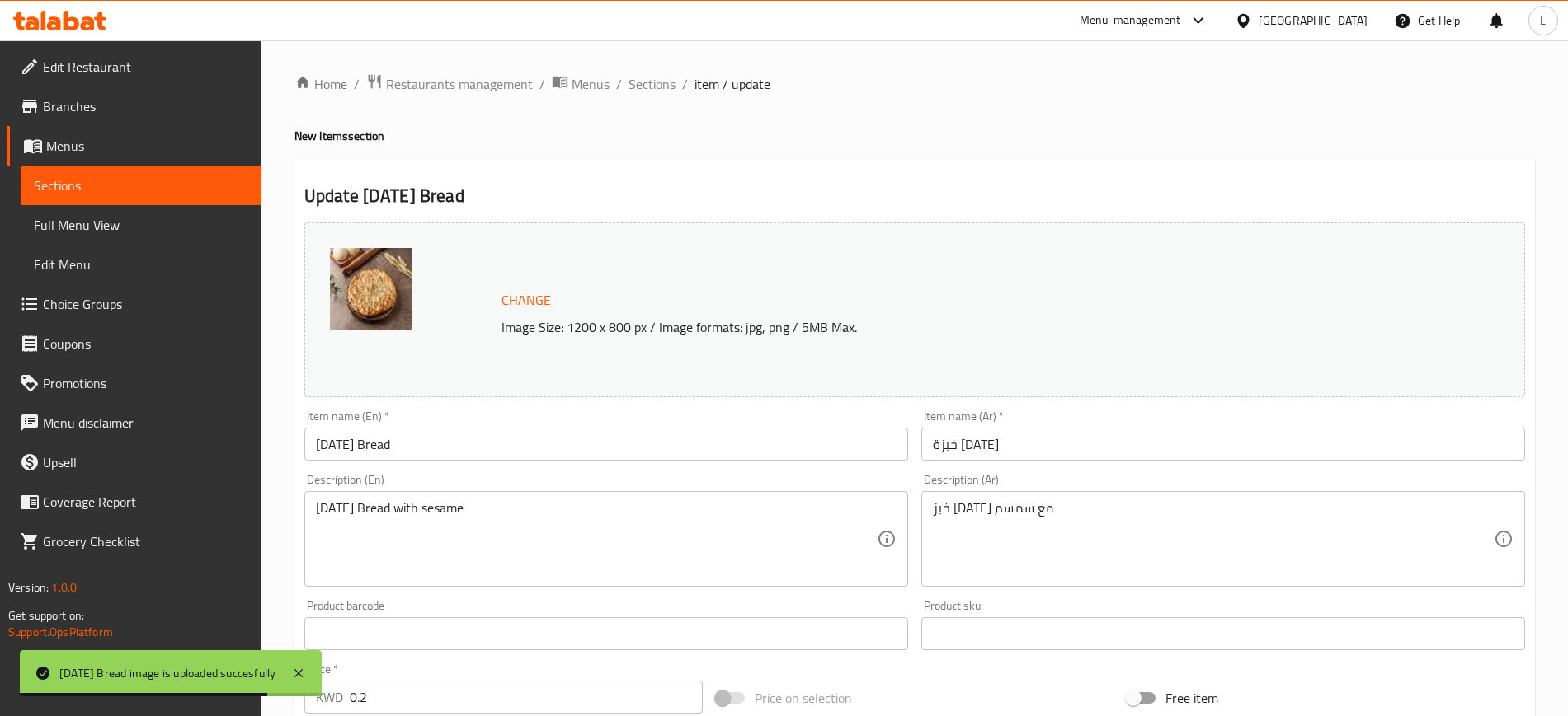
click at [358, 280] on img at bounding box center [371, 289] width 82 height 82
click at [502, 300] on span "Change" at bounding box center [526, 300] width 50 height 24
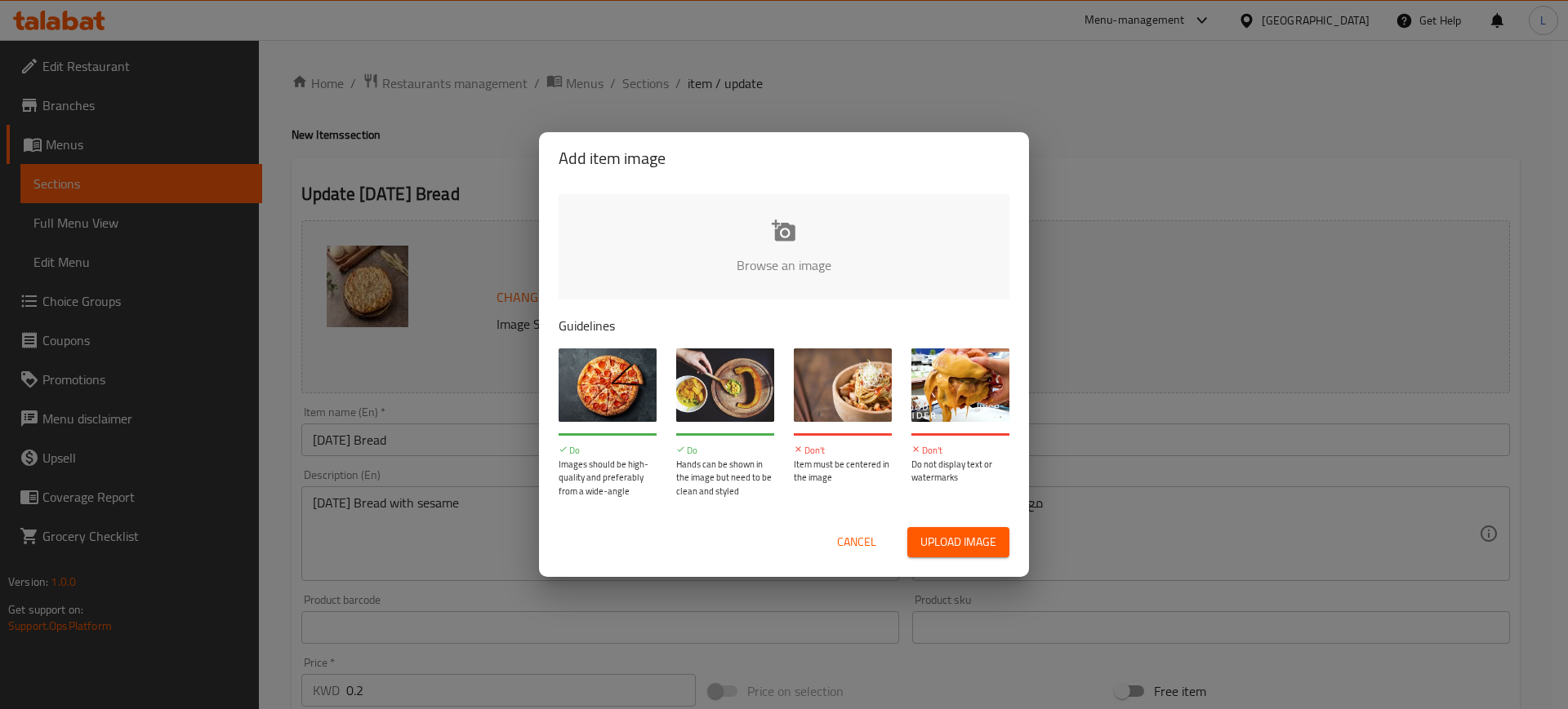
click at [798, 255] on input "file" at bounding box center [1336, 270] width 1555 height 152
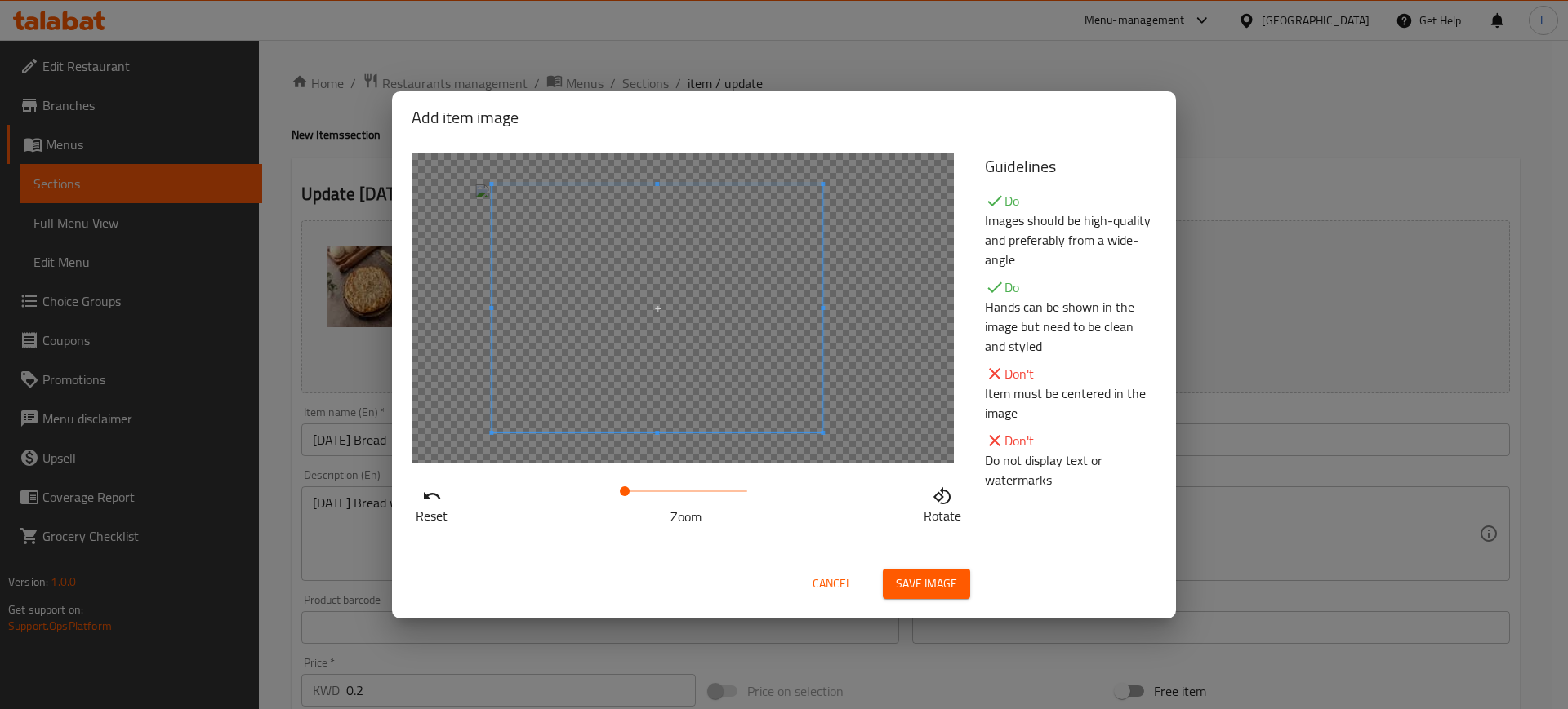
click at [679, 313] on span at bounding box center [657, 308] width 331 height 248
click at [955, 590] on span "Save image" at bounding box center [926, 584] width 61 height 20
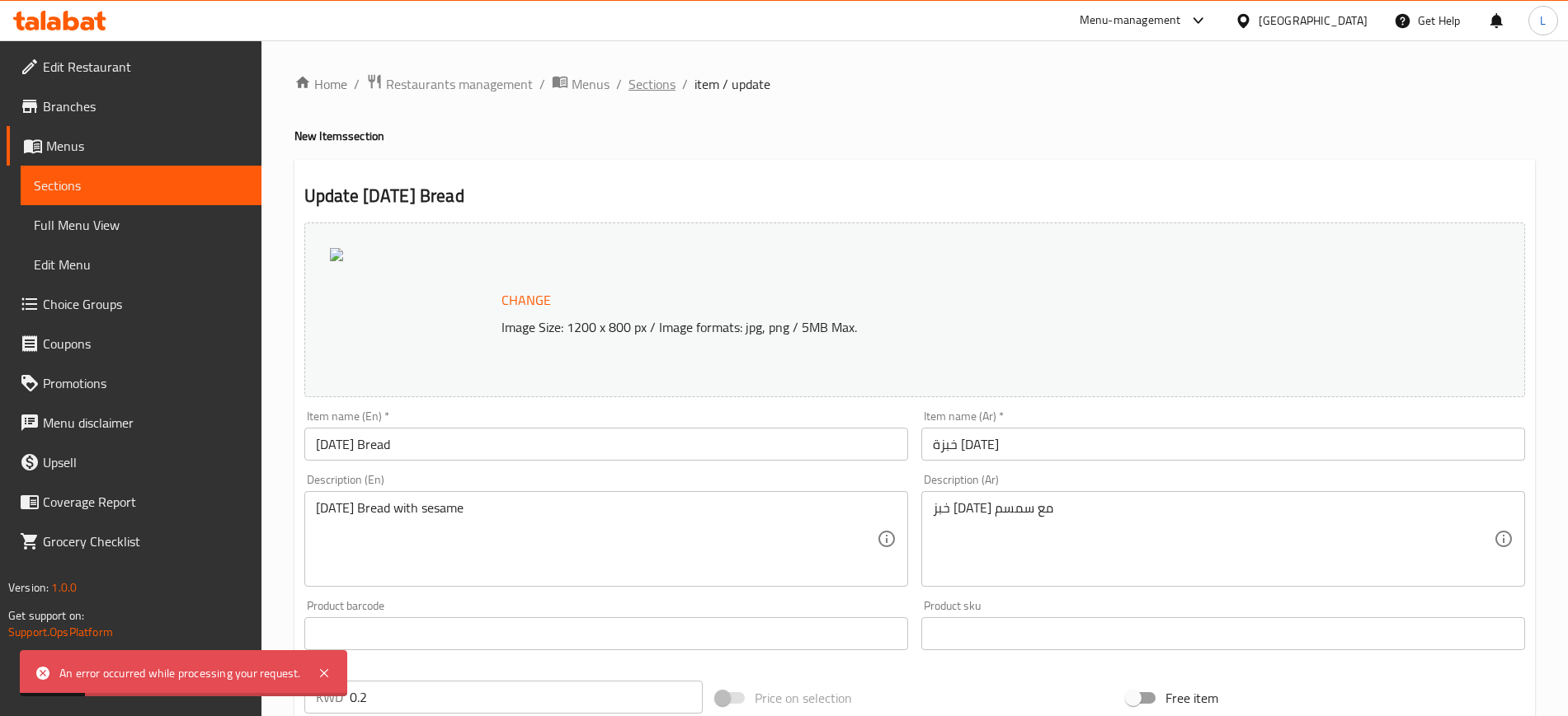
click at [659, 80] on span "Sections" at bounding box center [651, 84] width 47 height 20
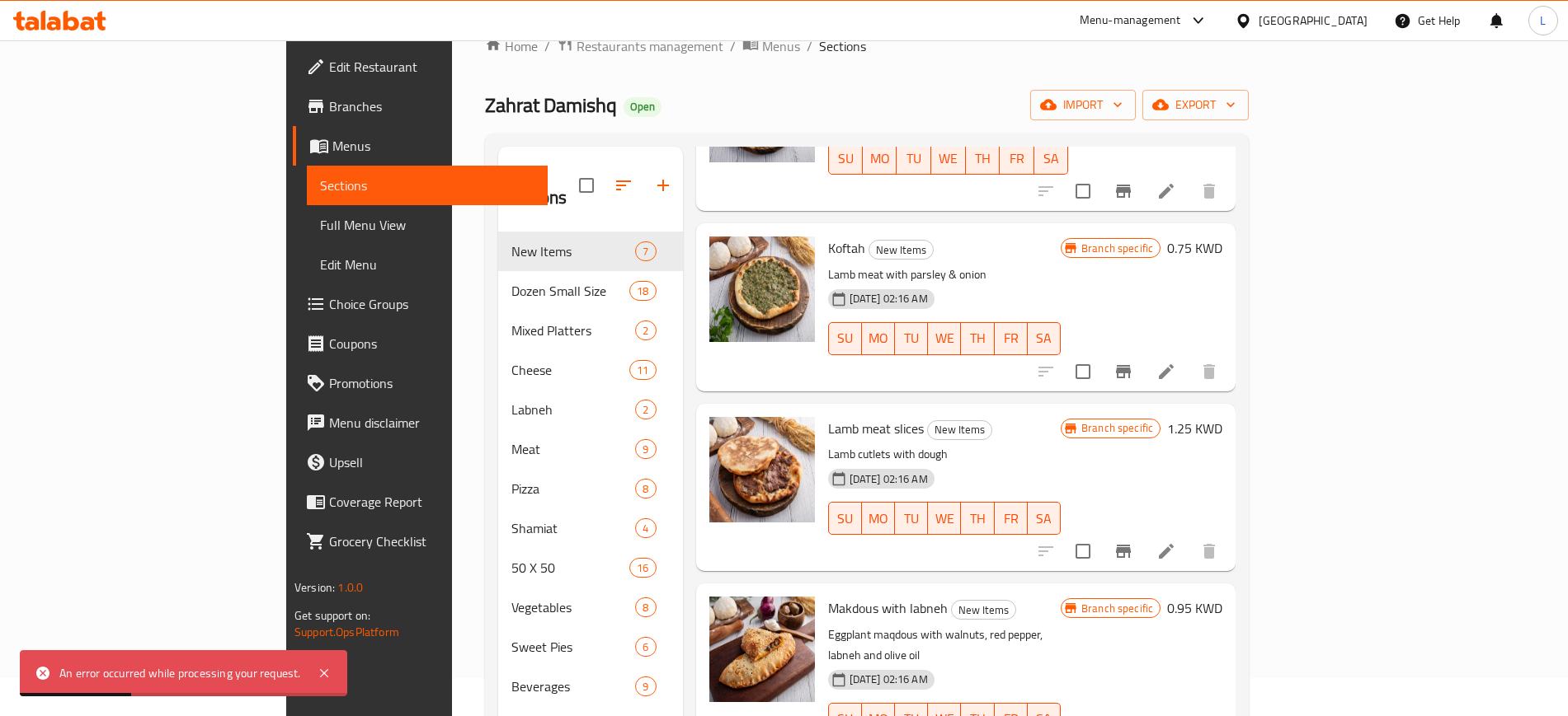
scroll to position [231, 0]
